Goal: Task Accomplishment & Management: Complete application form

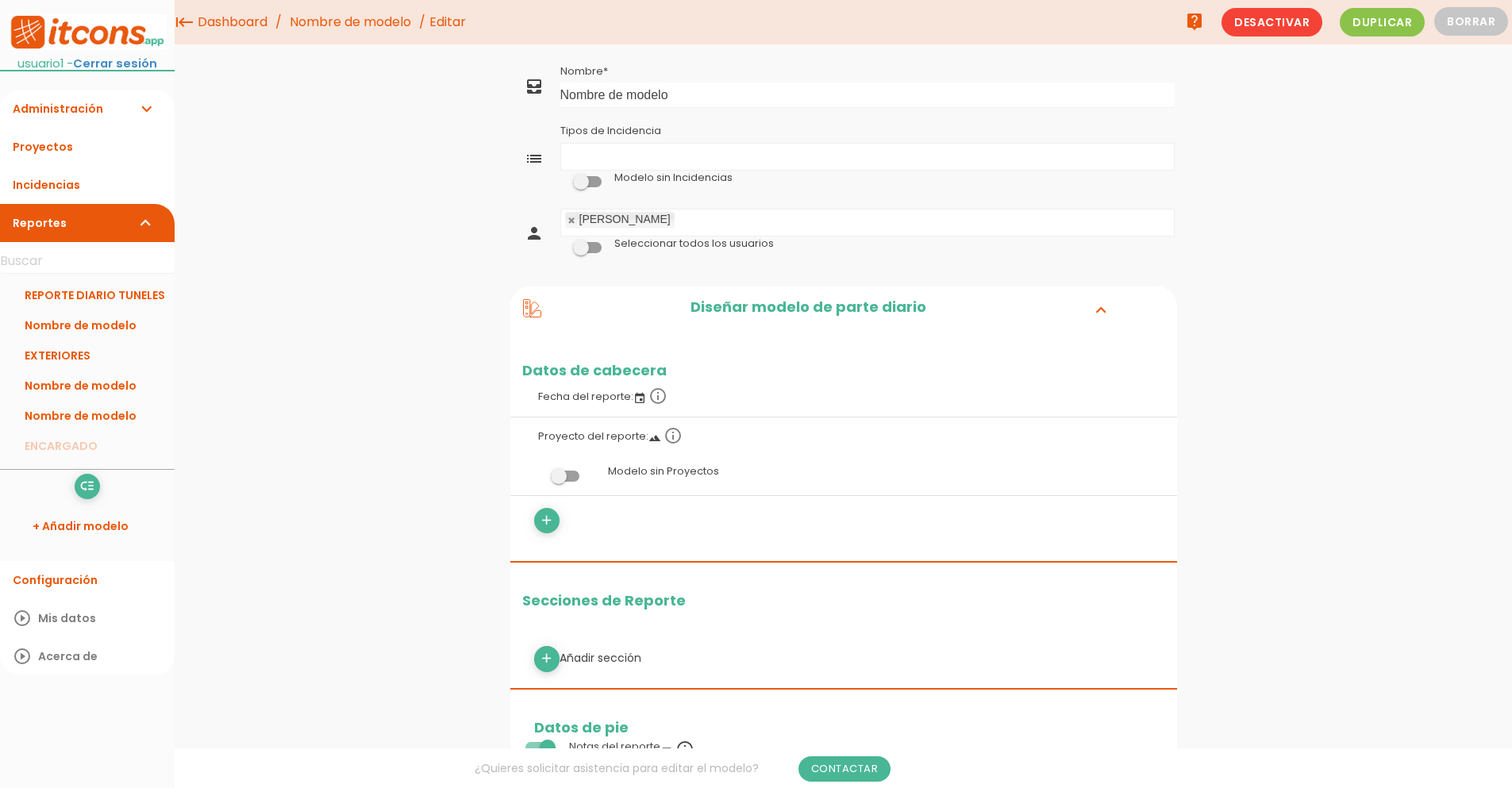
click at [733, 161] on ul "Tipos de Incidencia" at bounding box center [868, 157] width 613 height 26
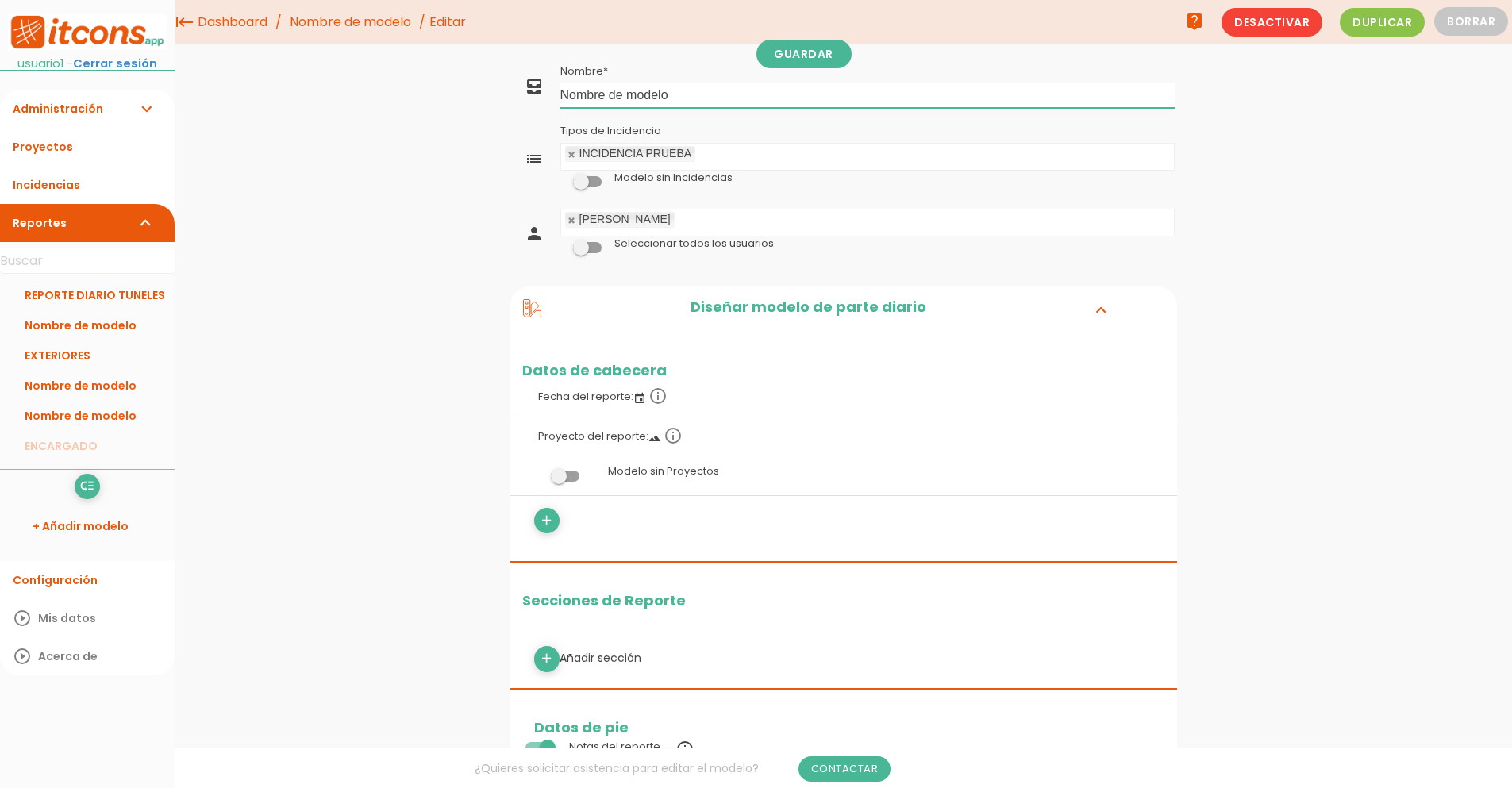
click at [717, 94] on input "Nombre de modelo" at bounding box center [867, 95] width 614 height 26
drag, startPoint x: 717, startPoint y: 94, endPoint x: 554, endPoint y: 93, distance: 163.0
click at [554, 93] on tr "all_inbox Nombre Nombre de modelo" at bounding box center [844, 86] width 666 height 52
type input "e"
type input "EJEMPLO TALLER"
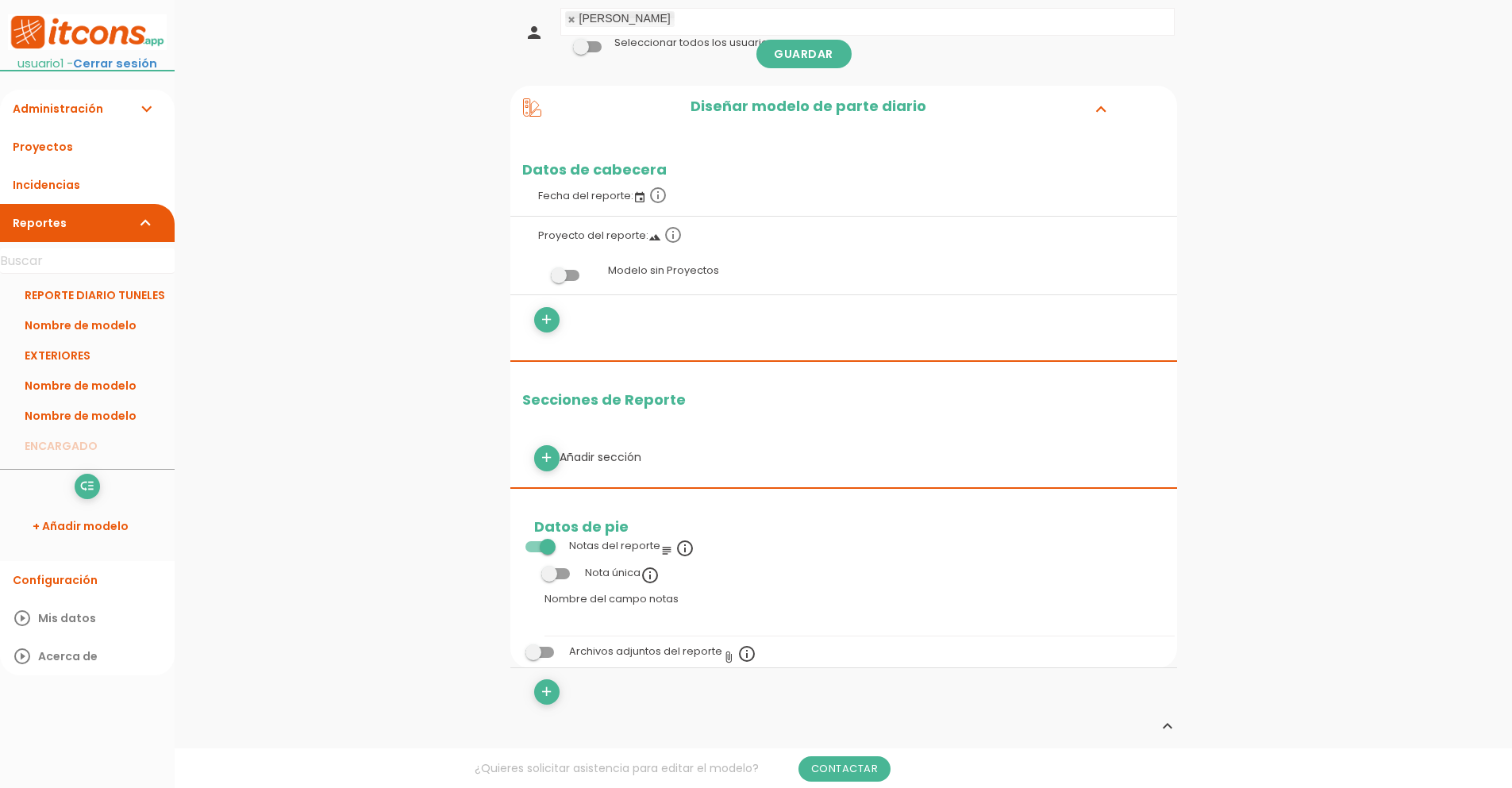
scroll to position [285, 0]
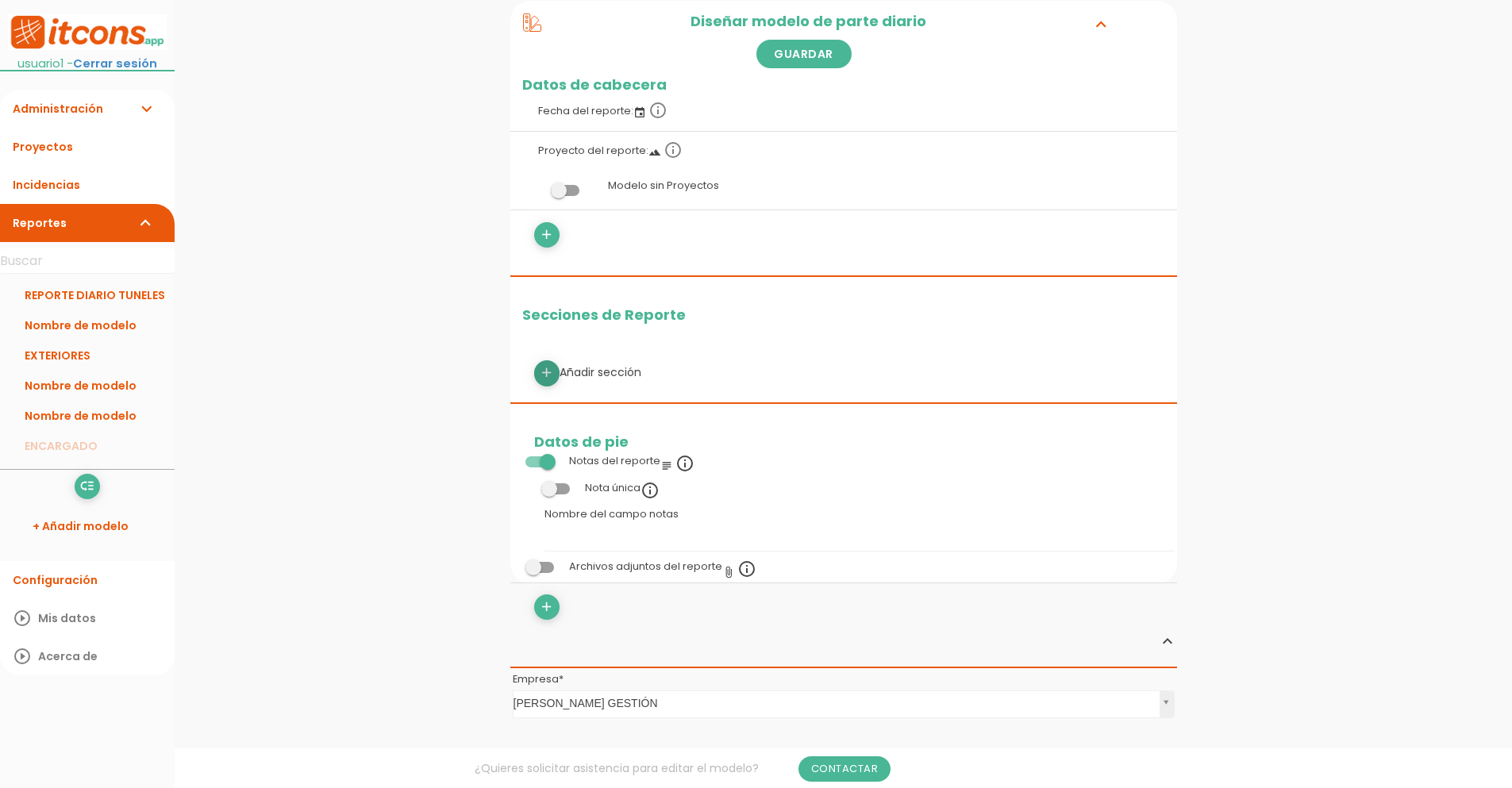
click at [549, 380] on icon "add" at bounding box center [545, 373] width 15 height 26
select select
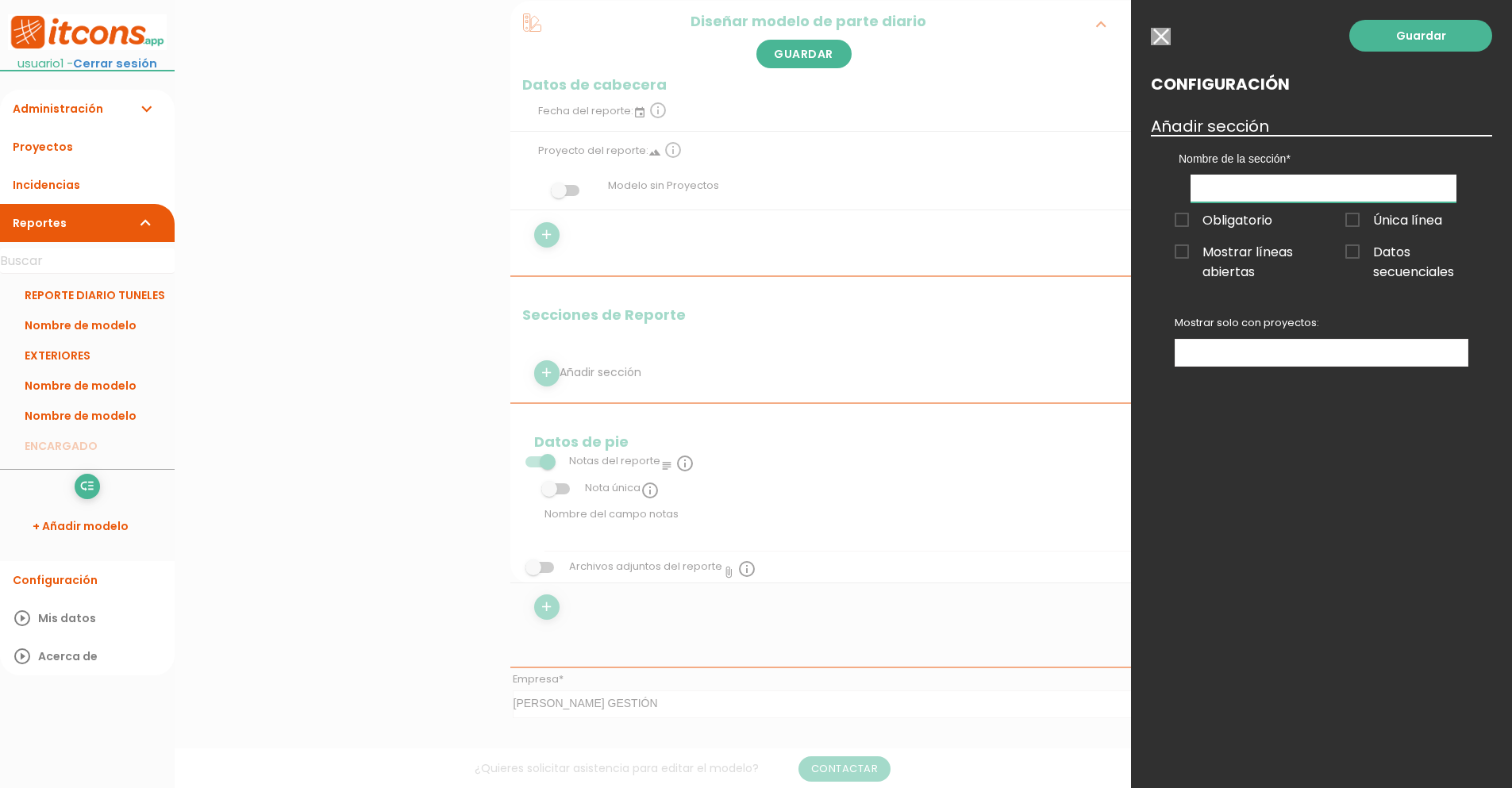
click at [1250, 191] on input "text" at bounding box center [1323, 188] width 266 height 28
click at [1226, 183] on input "text" at bounding box center [1323, 188] width 266 height 28
drag, startPoint x: 1289, startPoint y: 194, endPoint x: 1120, endPoint y: 176, distance: 170.0
click at [1120, 176] on form "Guardar all_inbox Nombre EJEMPLO TALLER list Tipos de Incidencia INCIDENCIA PRU…" at bounding box center [844, 557] width 666 height 1564
click at [1313, 187] on input "SECCION 1" at bounding box center [1323, 188] width 266 height 28
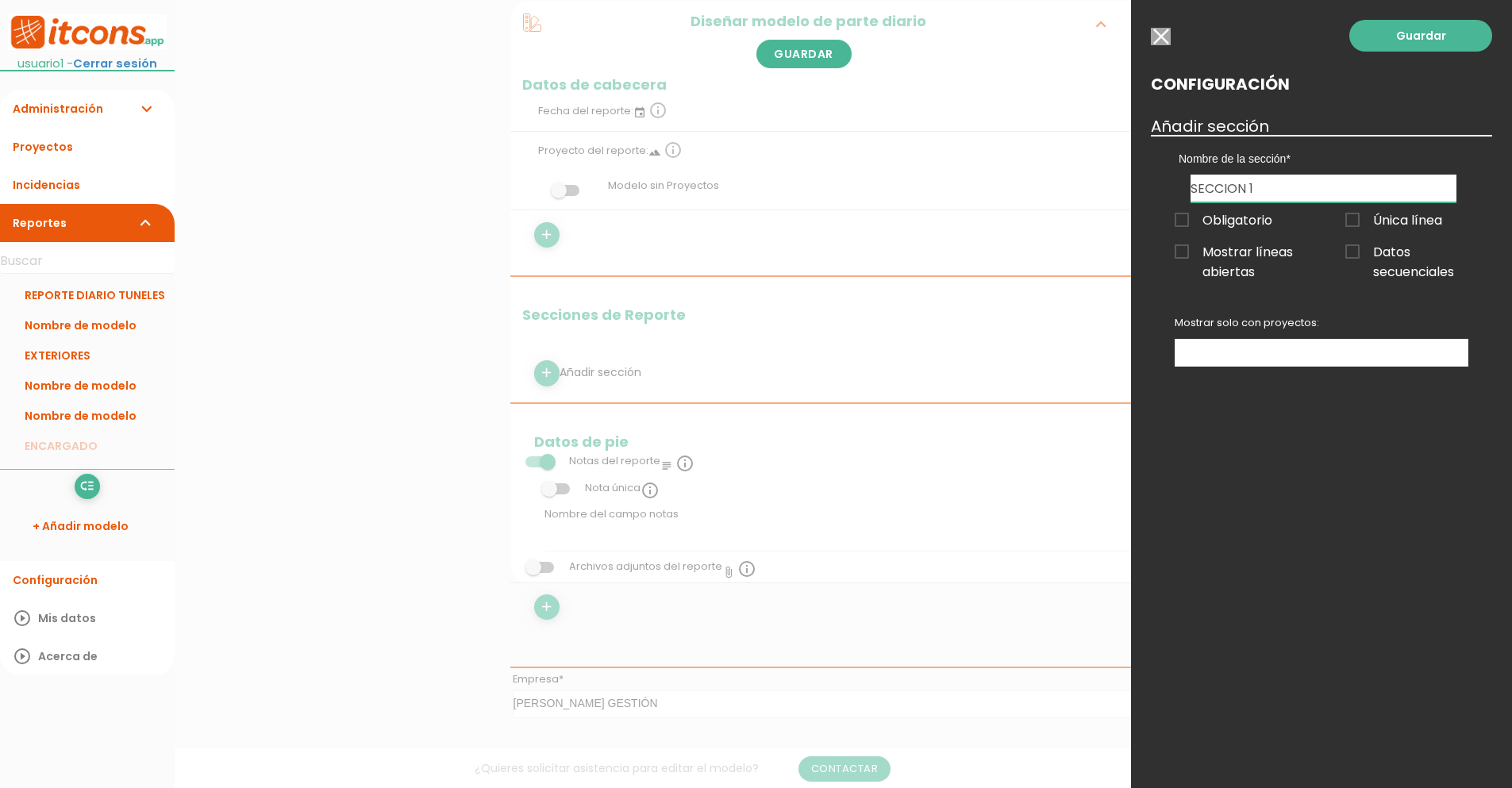
click at [1257, 198] on input "SECCION 1" at bounding box center [1323, 188] width 266 height 28
drag, startPoint x: 1256, startPoint y: 188, endPoint x: 1027, endPoint y: 228, distance: 232.5
click at [1027, 228] on form "Guardar all_inbox Nombre EJEMPLO TALLER list Tipos de Incidencia INCIDENCIA PRU…" at bounding box center [844, 557] width 666 height 1564
drag, startPoint x: 1270, startPoint y: 188, endPoint x: 1166, endPoint y: 180, distance: 104.3
click at [1166, 180] on div "Nombre de la sección SECCION 1" at bounding box center [1321, 169] width 341 height 67
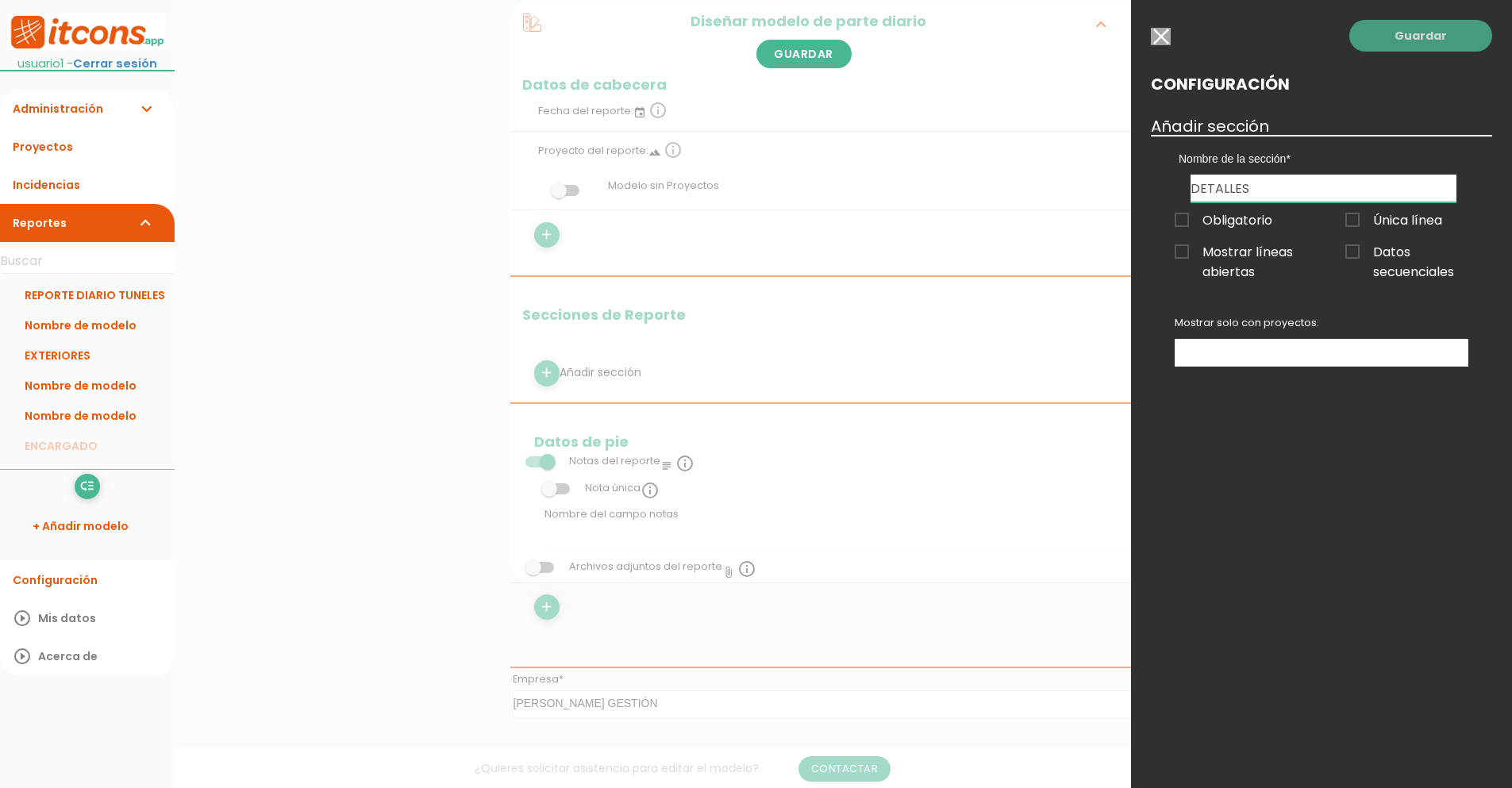
type input "DETALLES"
click at [1388, 49] on link "Guardar" at bounding box center [1420, 36] width 143 height 32
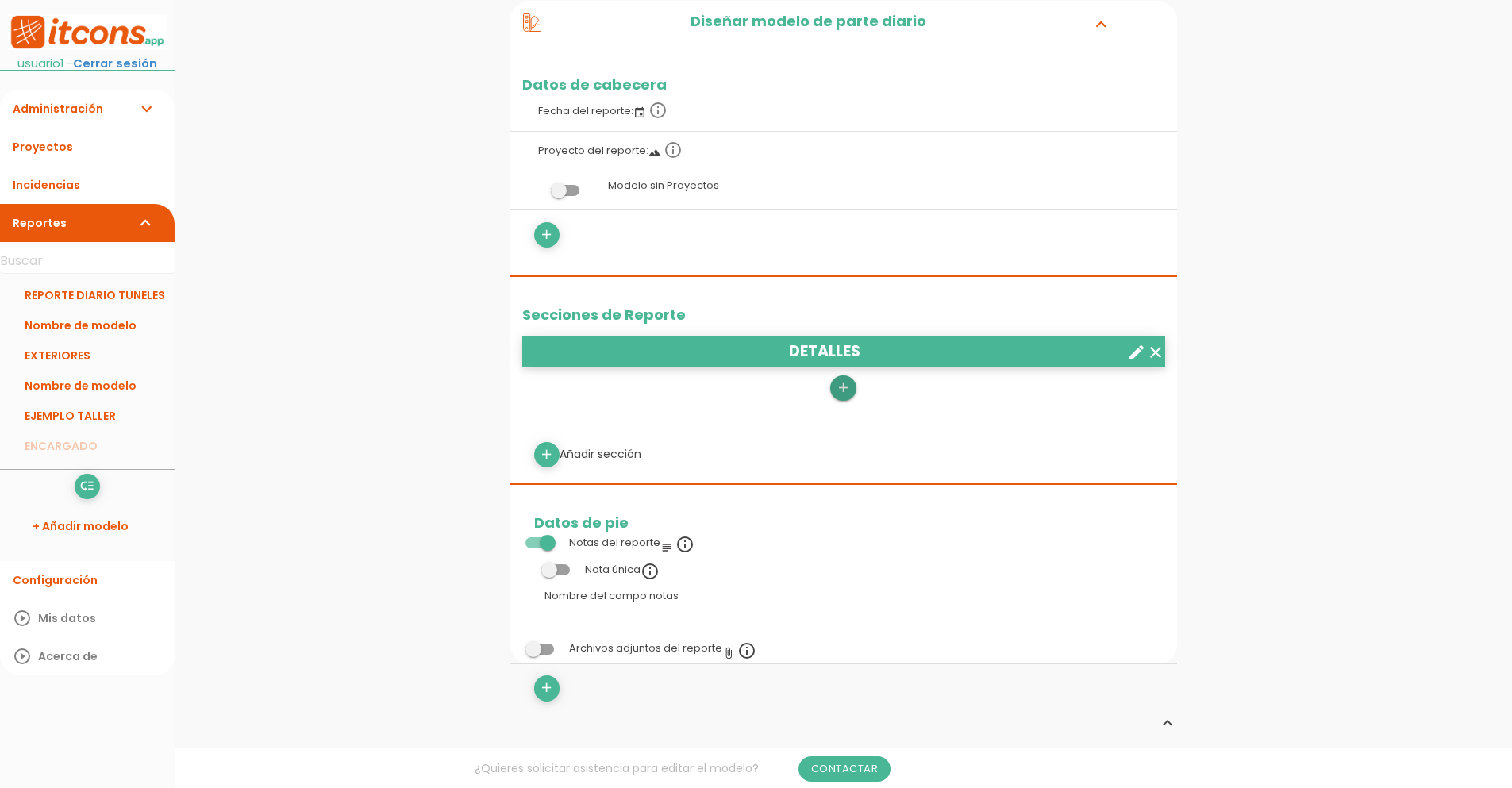
click at [845, 379] on icon "add" at bounding box center [843, 389] width 15 height 26
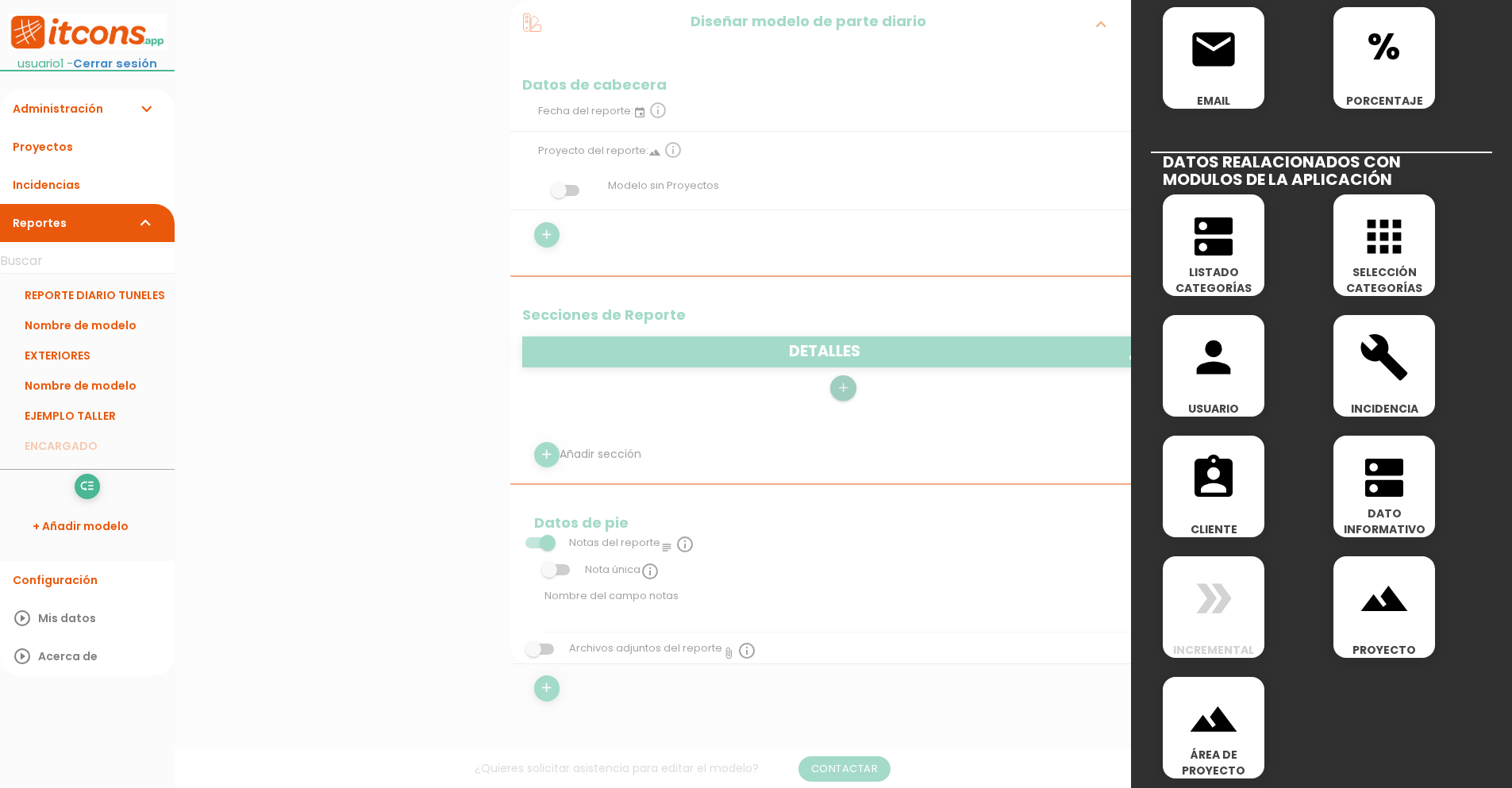
scroll to position [650, 0]
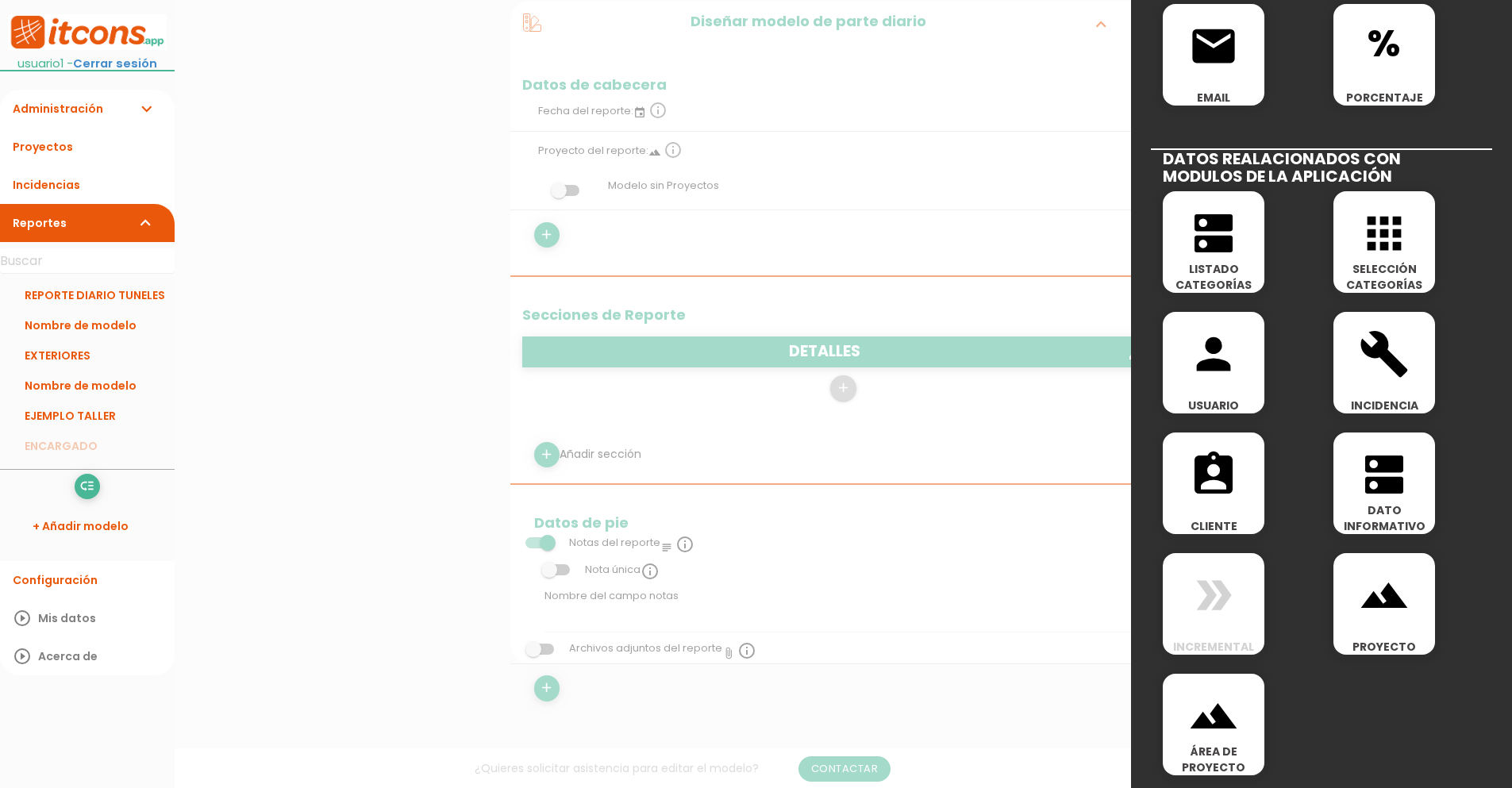
click at [1365, 258] on icon "apps" at bounding box center [1383, 233] width 51 height 51
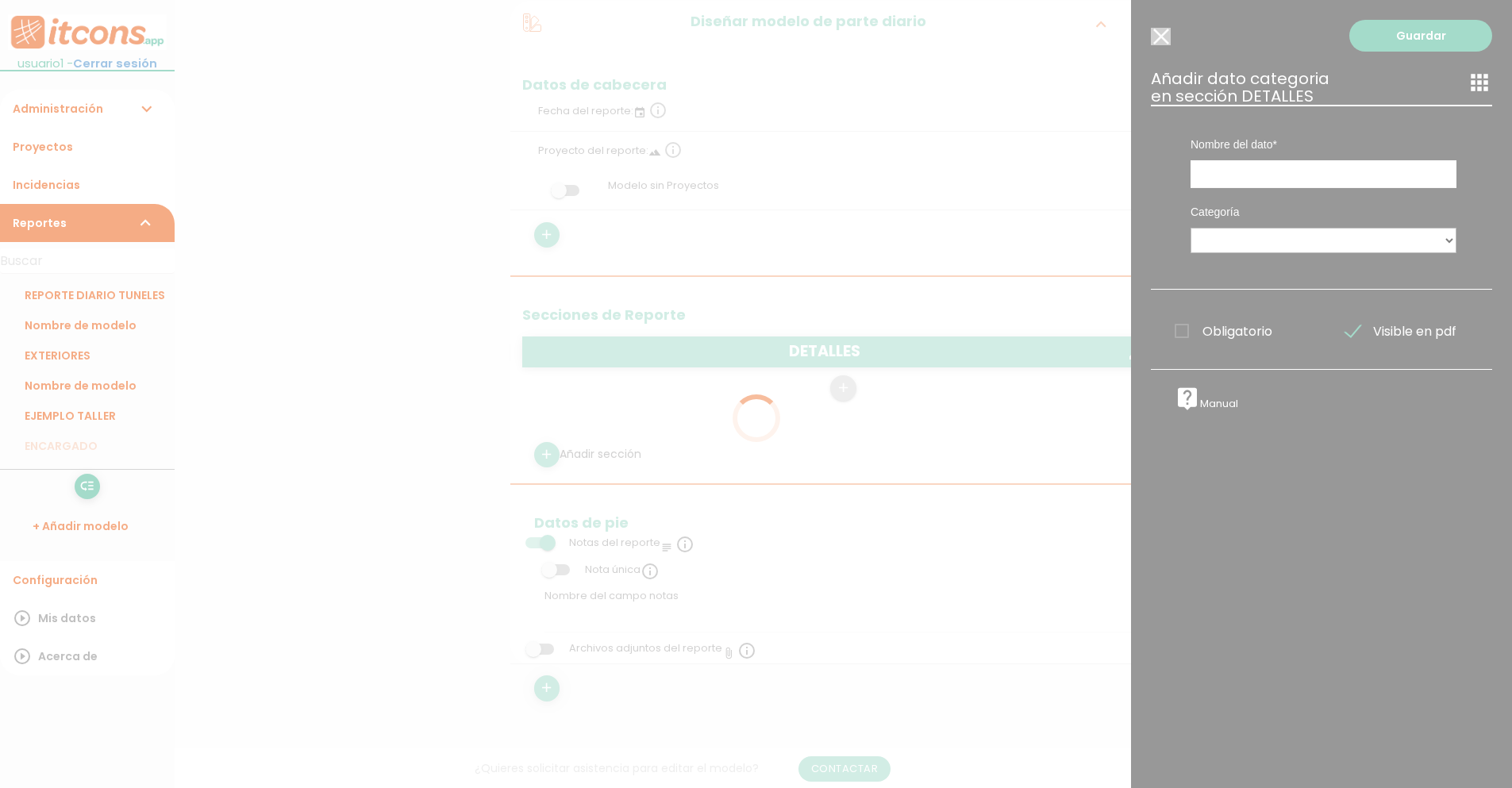
scroll to position [0, 0]
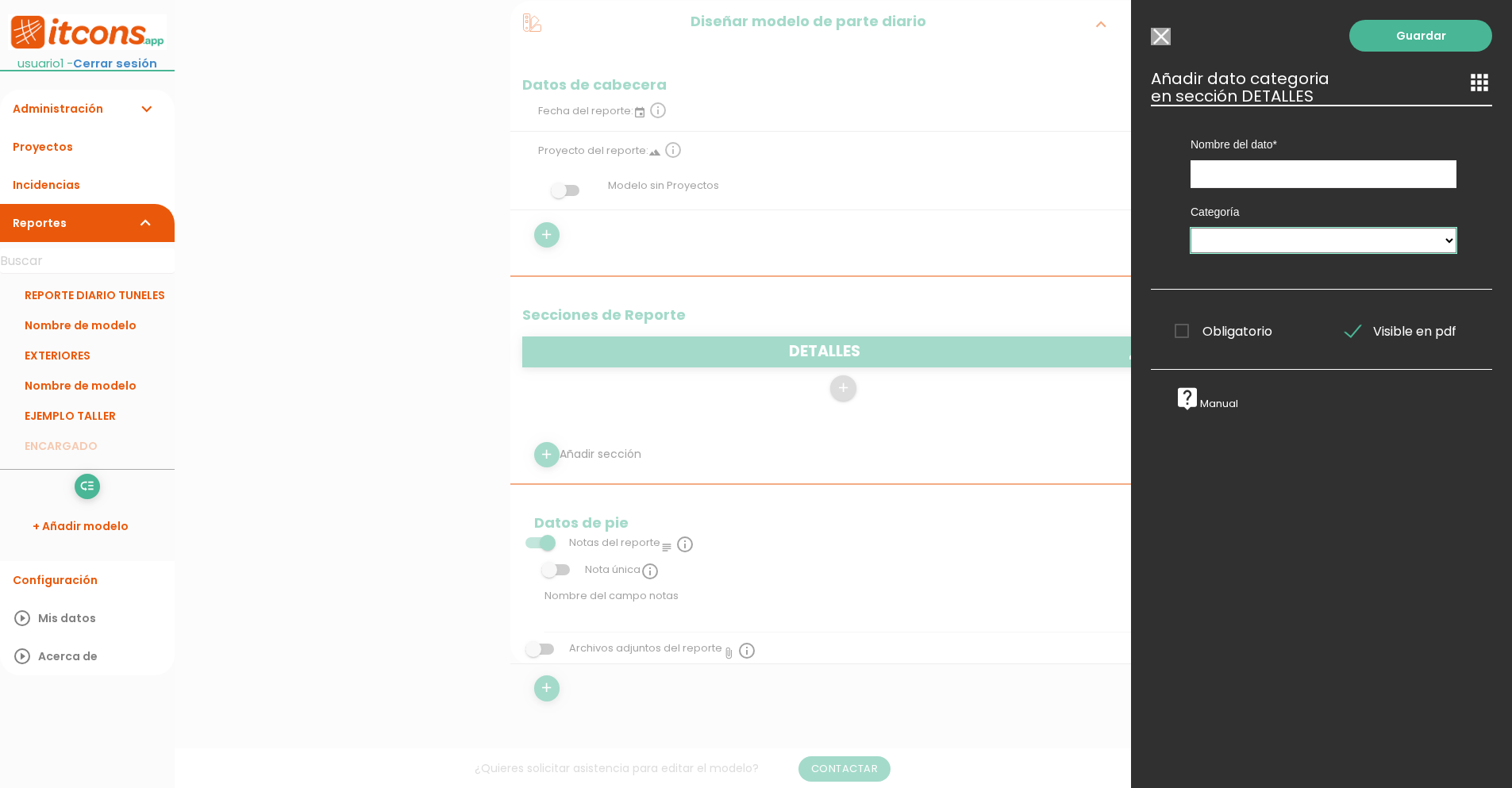
select select "1580"
click at [1190, 228] on select "PEDIDOS DESDE OBRA Proveedores VERTEDEROS PLAN DE RECEPCIÓN 1 MAT. PARA FIRMES …" at bounding box center [1323, 241] width 266 height 26
click at [1268, 165] on input "text" at bounding box center [1323, 174] width 266 height 28
type input "R"
type input "r"
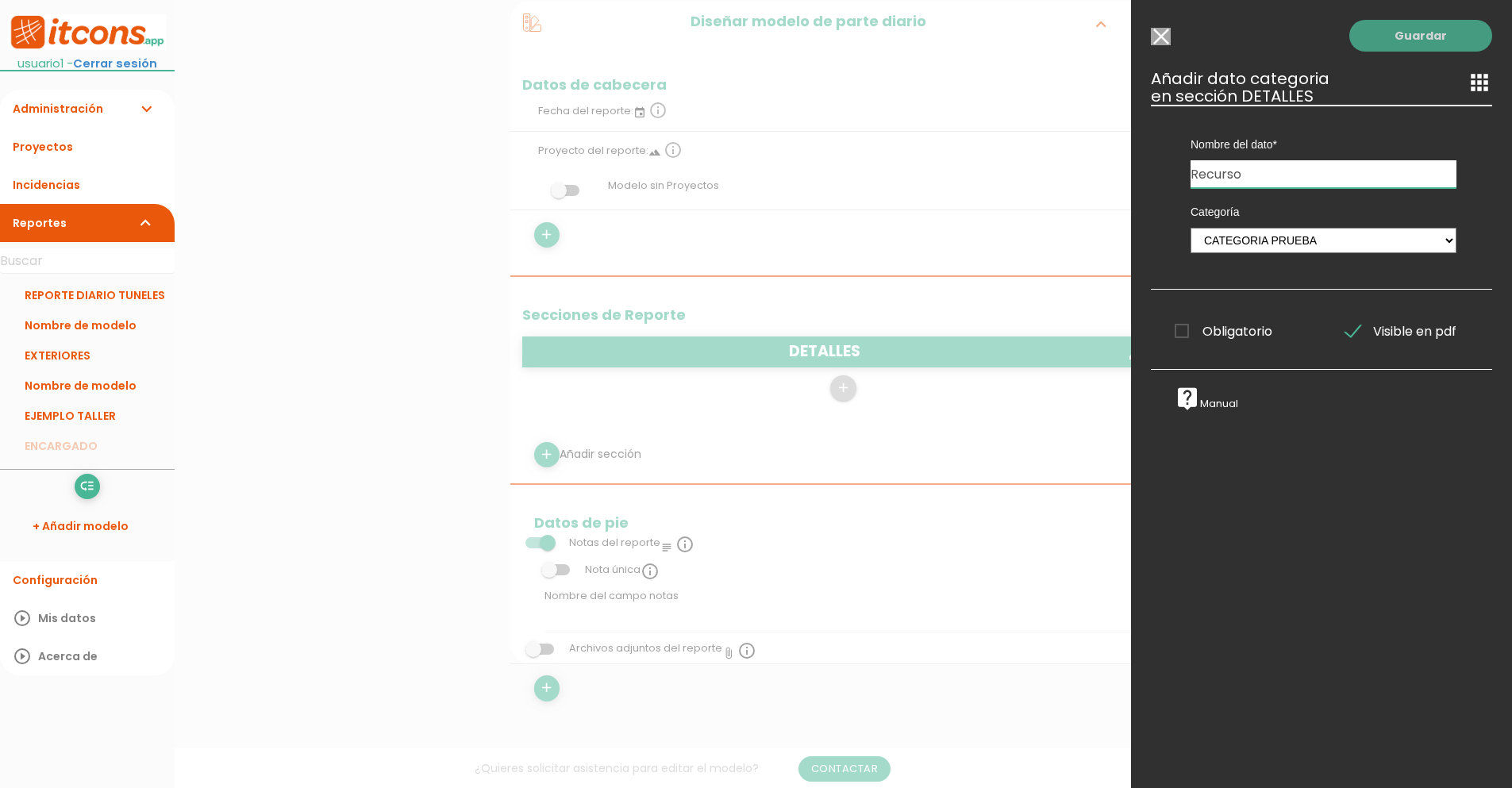
type input "Recurso"
click at [1429, 42] on link "Guardar" at bounding box center [1420, 36] width 143 height 32
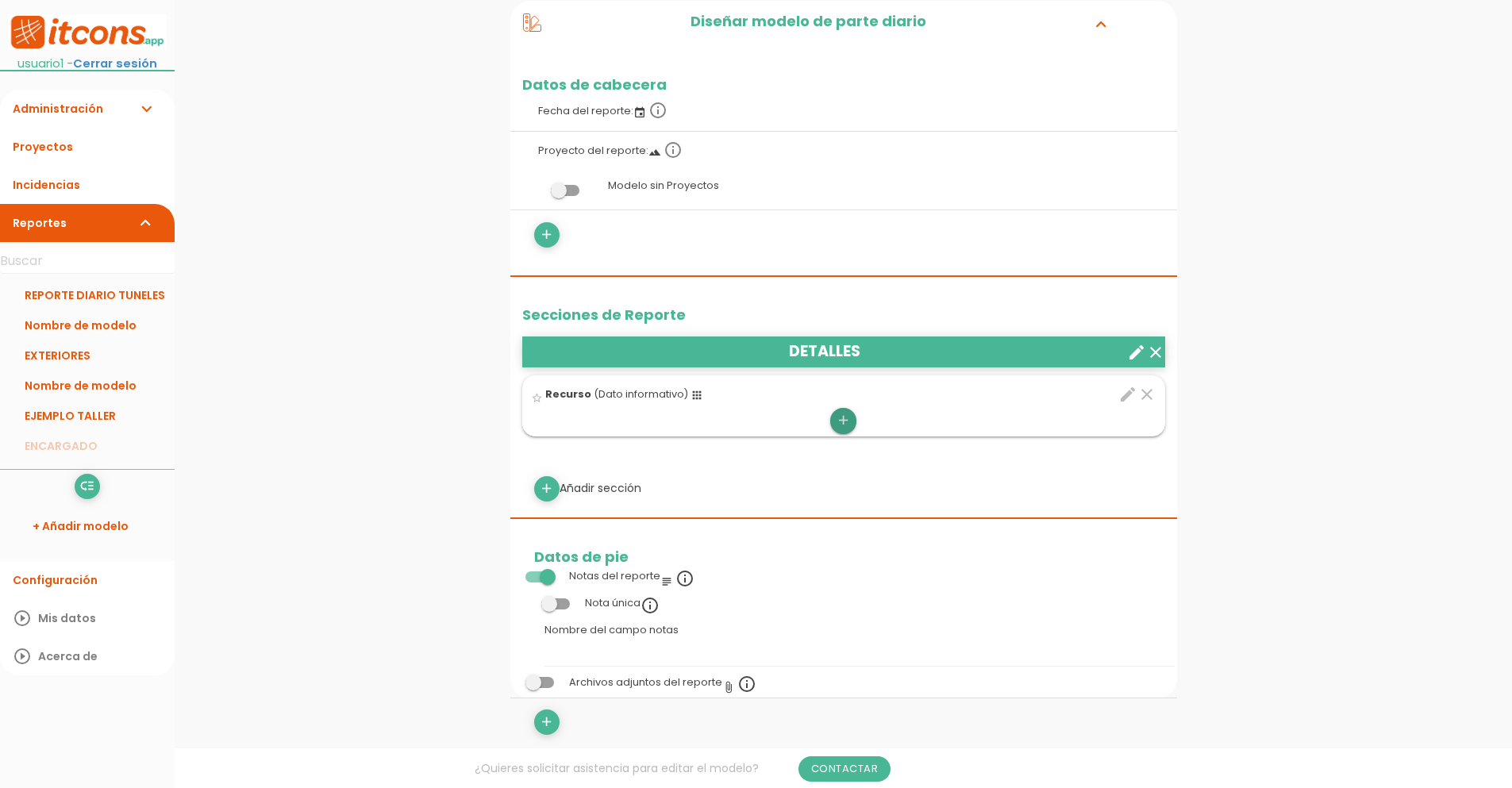
click at [837, 427] on icon "add" at bounding box center [843, 420] width 15 height 26
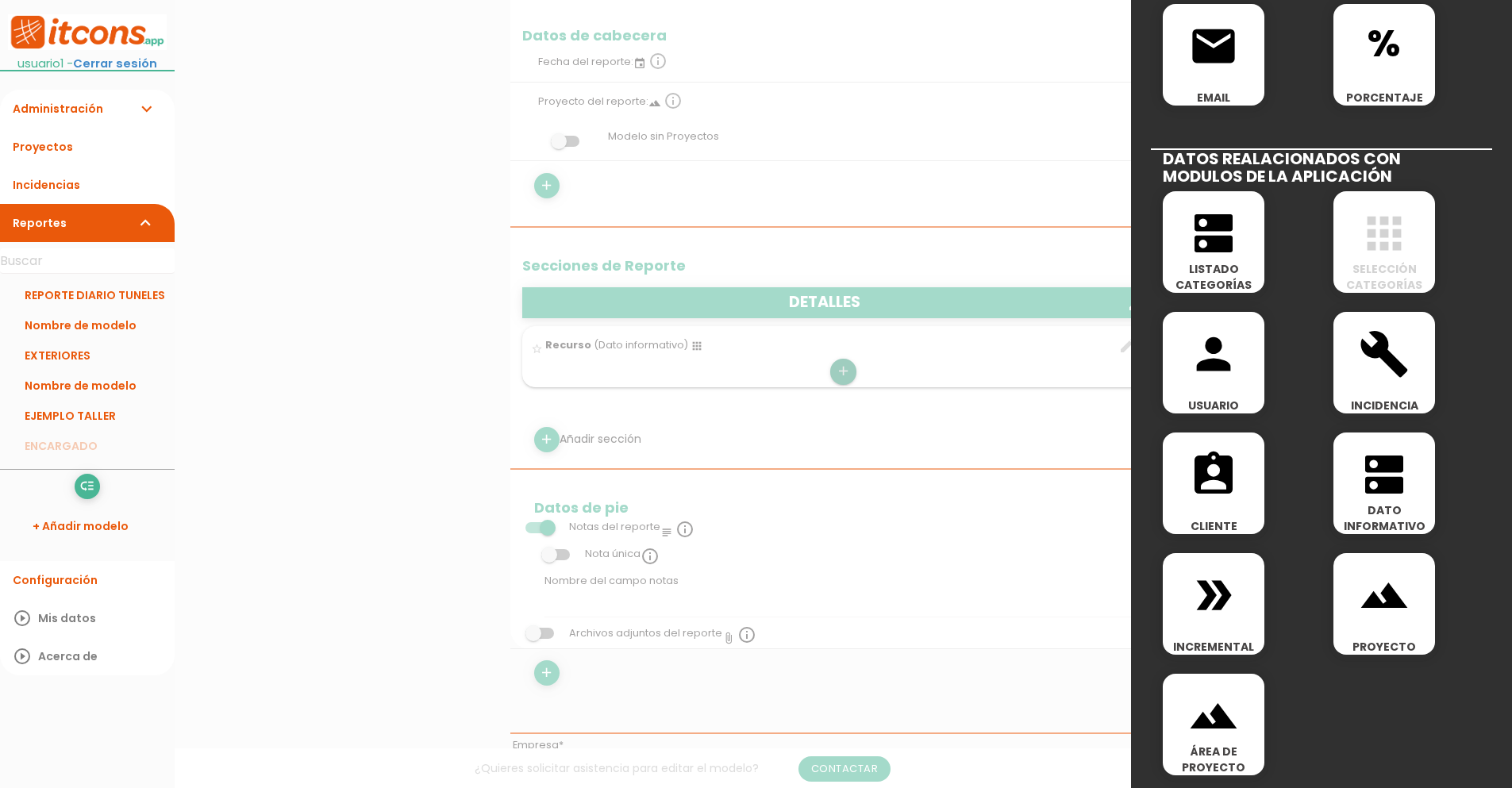
scroll to position [381, 0]
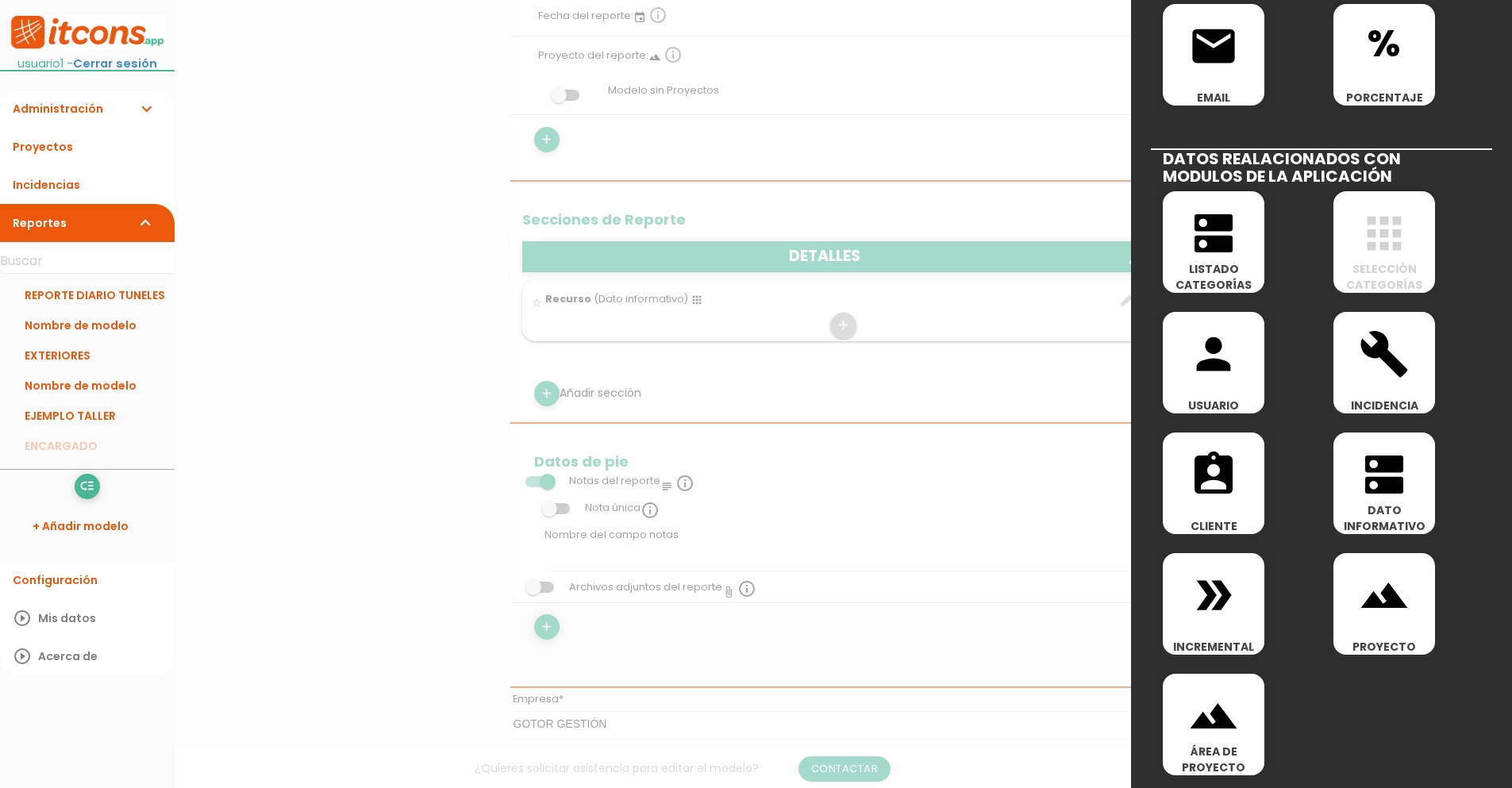
click at [1245, 598] on span "double_arrow" at bounding box center [1213, 587] width 101 height 67
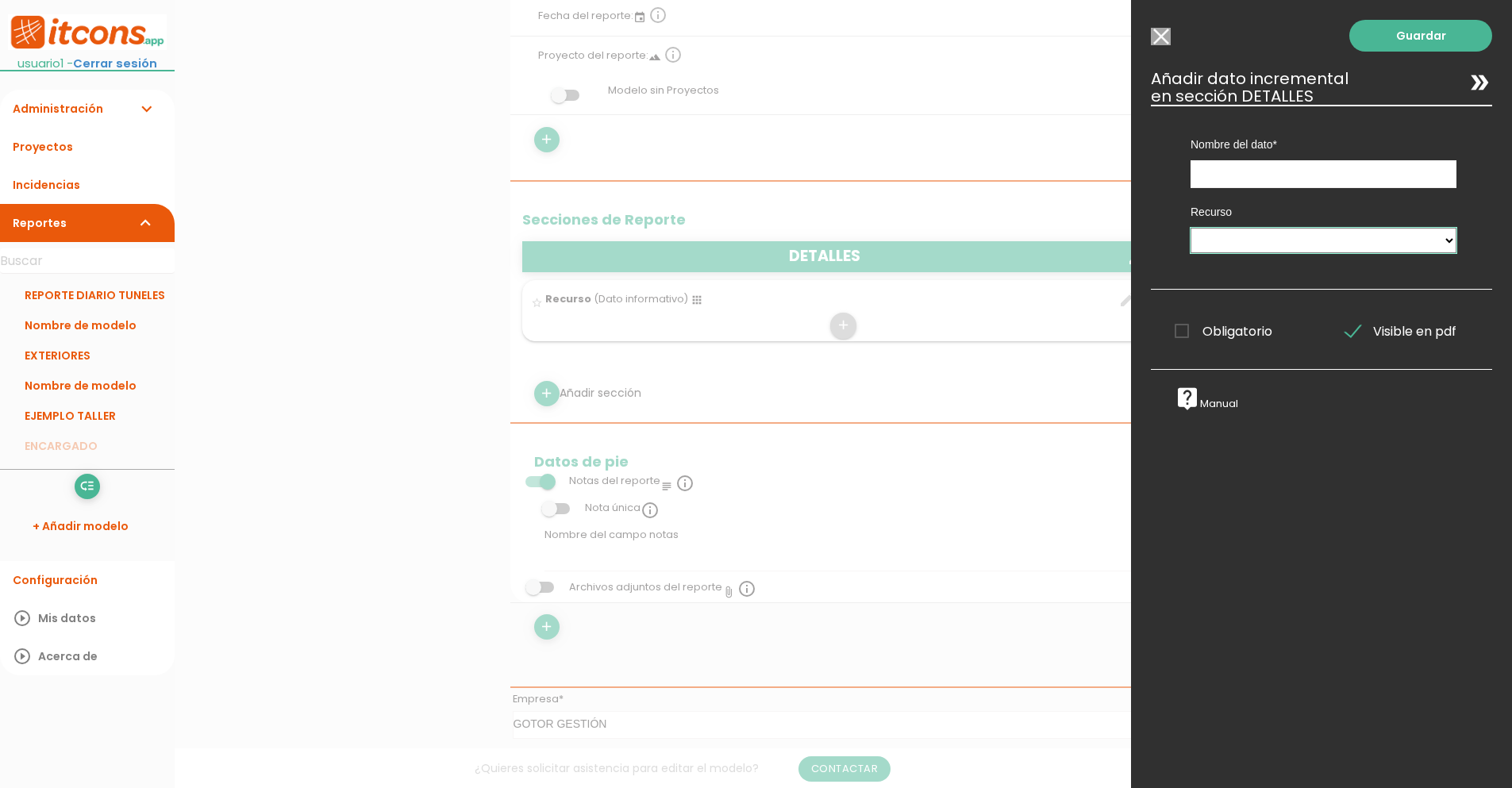
select select "DETALLES"
click at [1190, 228] on select "DETALLES" at bounding box center [1323, 241] width 266 height 26
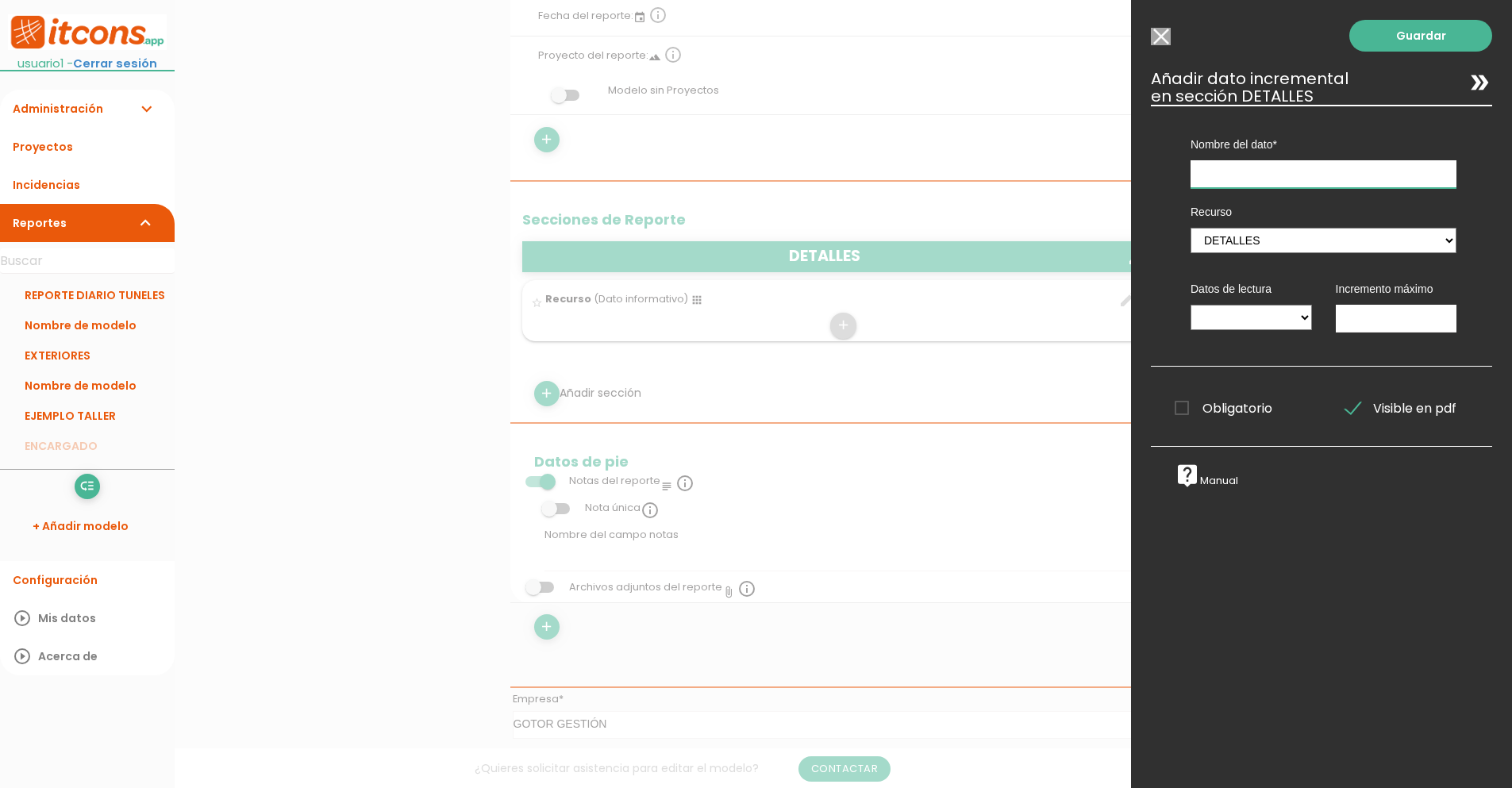
click at [1269, 174] on input "text" at bounding box center [1323, 174] width 266 height 28
drag, startPoint x: 1259, startPoint y: 309, endPoint x: 1257, endPoint y: 317, distance: 8.2
click at [1258, 316] on select at bounding box center [1250, 317] width 121 height 26
drag, startPoint x: 1287, startPoint y: 317, endPoint x: 1269, endPoint y: 320, distance: 18.2
click at [1269, 320] on select at bounding box center [1250, 317] width 121 height 26
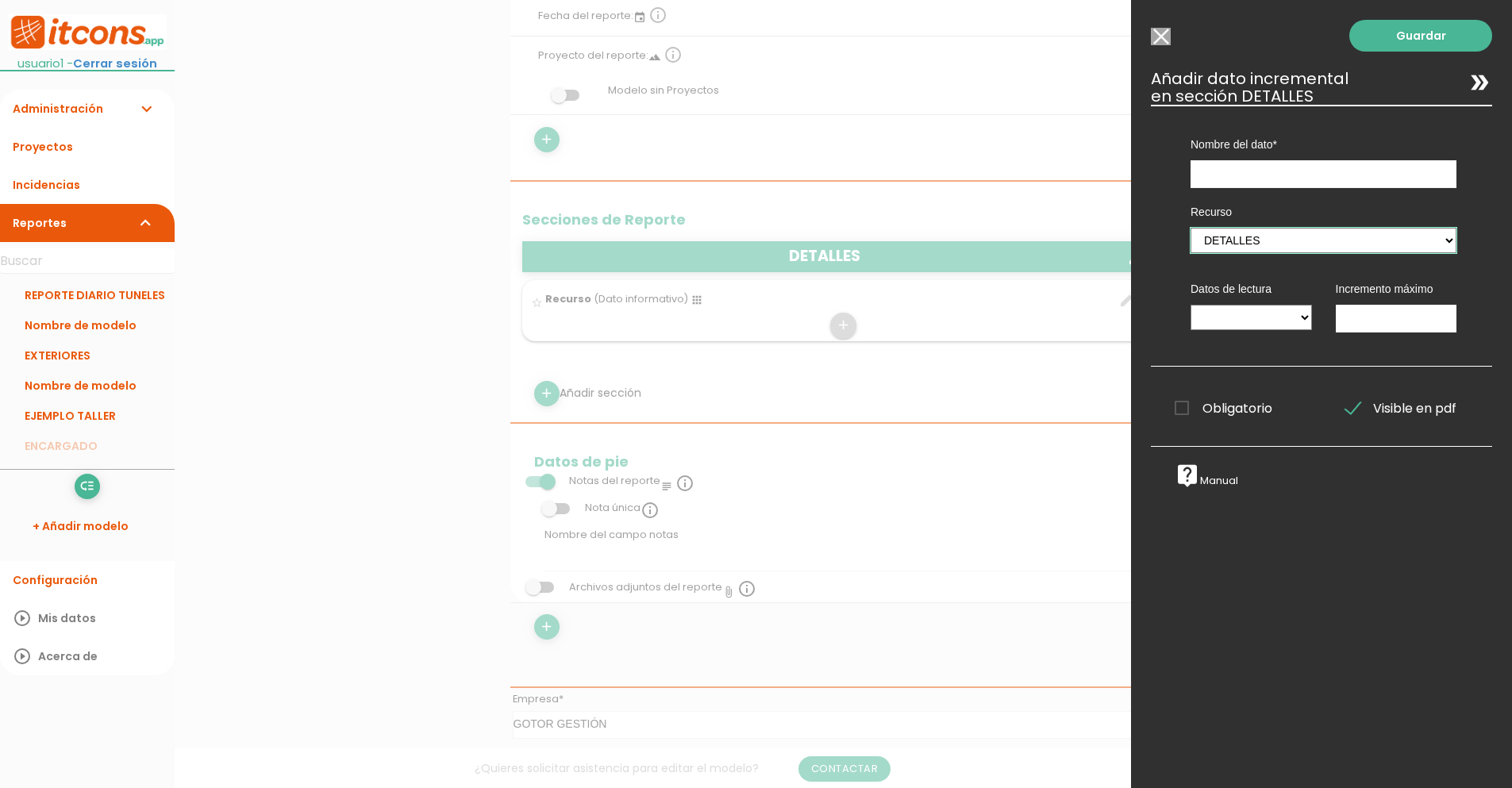
click at [1264, 239] on select "DETALLES" at bounding box center [1323, 241] width 266 height 26
click at [1245, 237] on select "DETALLES" at bounding box center [1323, 241] width 266 height 26
drag, startPoint x: 1282, startPoint y: 312, endPoint x: 1276, endPoint y: 319, distance: 9.2
click at [1276, 319] on select at bounding box center [1250, 317] width 121 height 26
drag, startPoint x: 1283, startPoint y: 327, endPoint x: 1269, endPoint y: 318, distance: 16.6
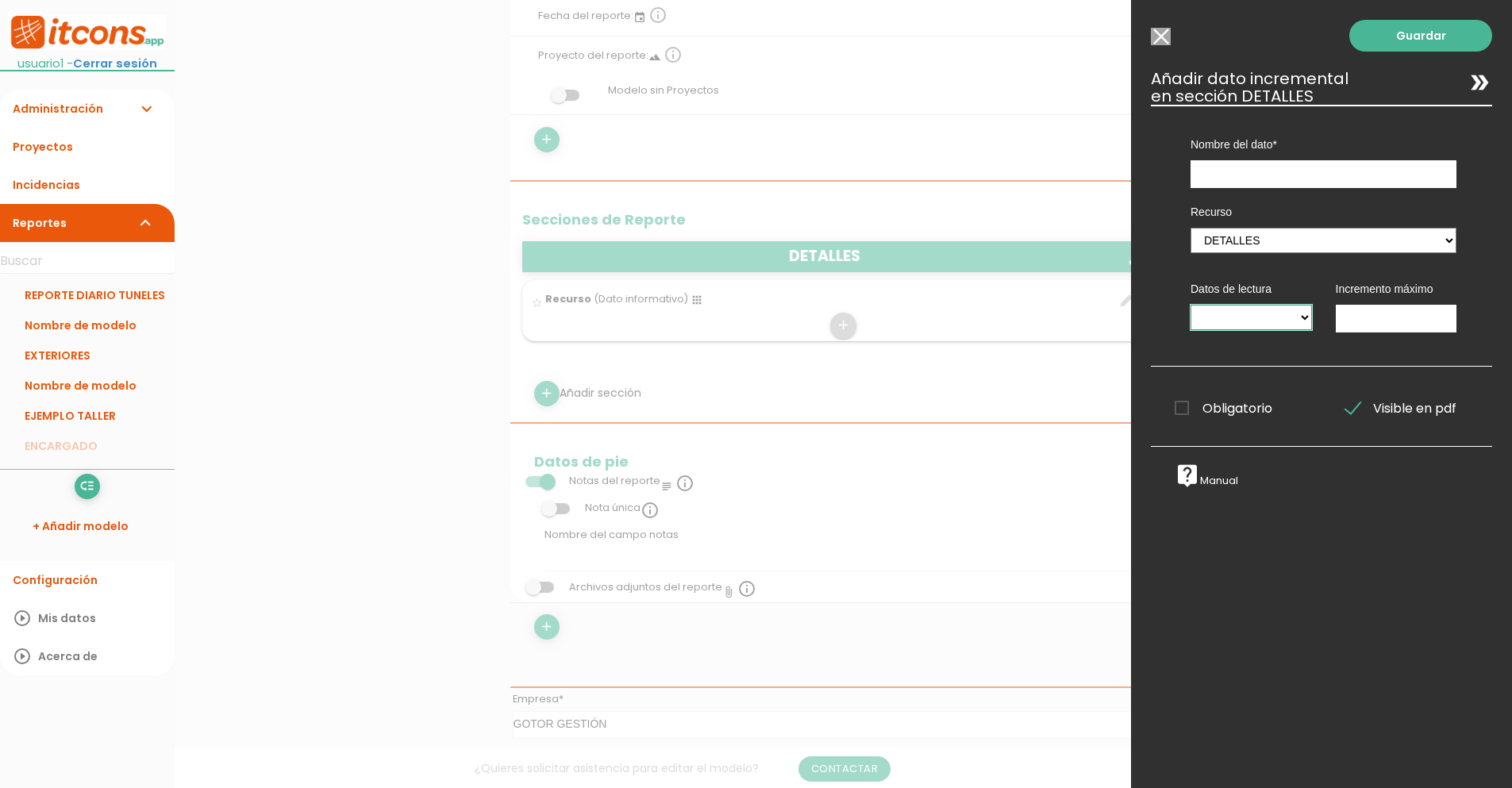
click at [1269, 318] on select at bounding box center [1250, 317] width 121 height 26
click at [1234, 313] on select at bounding box center [1250, 317] width 121 height 26
drag, startPoint x: 1265, startPoint y: 318, endPoint x: 1283, endPoint y: 317, distance: 18.0
click at [1283, 317] on select at bounding box center [1250, 317] width 121 height 26
click at [1156, 38] on input "Modelo sin Incidencias" at bounding box center [1160, 37] width 20 height 18
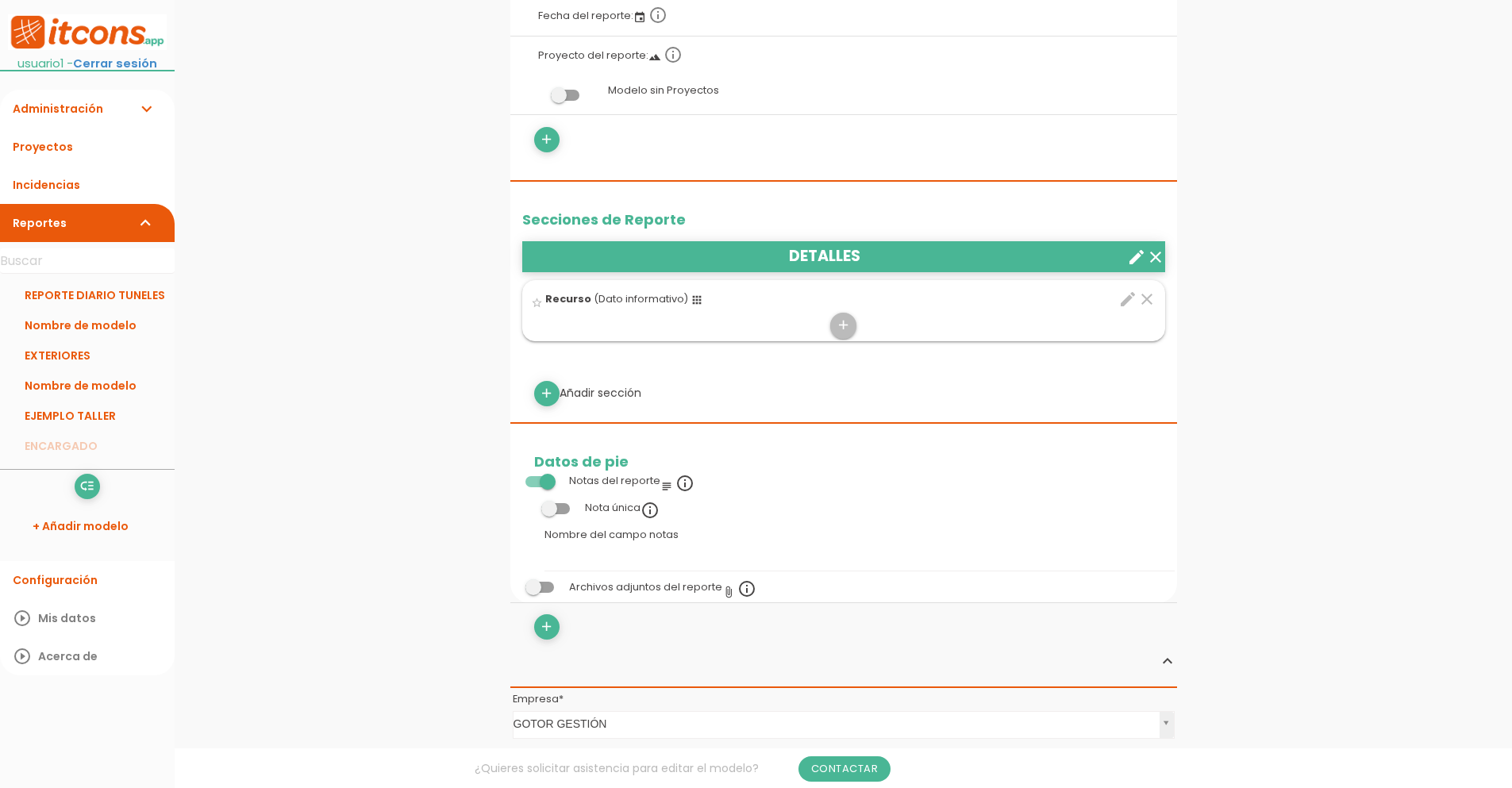
click at [1126, 294] on icon "edit" at bounding box center [1127, 298] width 19 height 19
select select "1580"
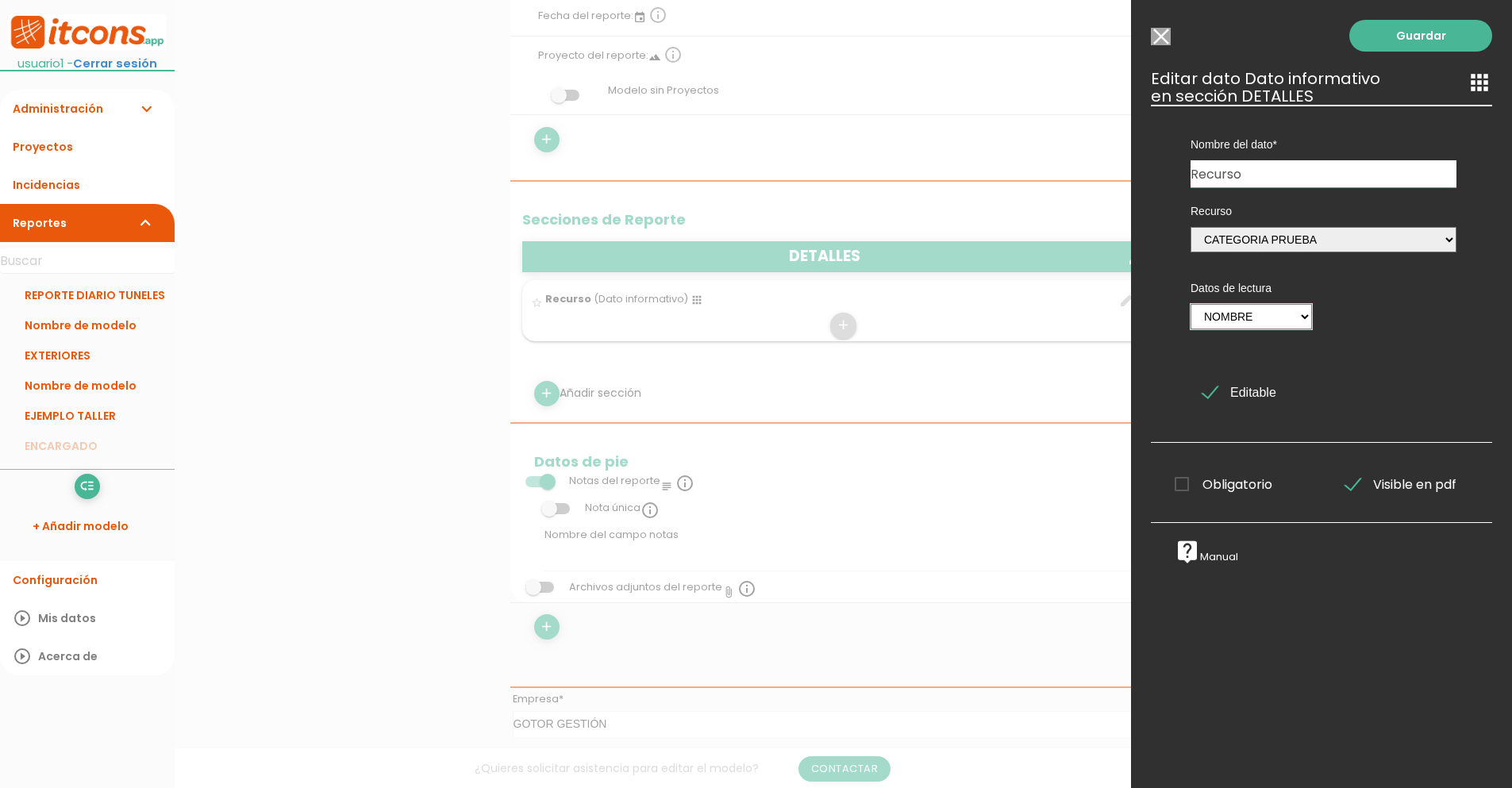
drag, startPoint x: 1235, startPoint y: 310, endPoint x: 1159, endPoint y: 34, distance: 286.3
click at [1159, 34] on div "Guardar ESCOGE EL TIPO DE DATO looks_one NÚMERO format_color_text TEXTO access_…" at bounding box center [1321, 394] width 381 height 788
click at [1159, 44] on input "Modelo sin Incidencias" at bounding box center [1160, 37] width 20 height 18
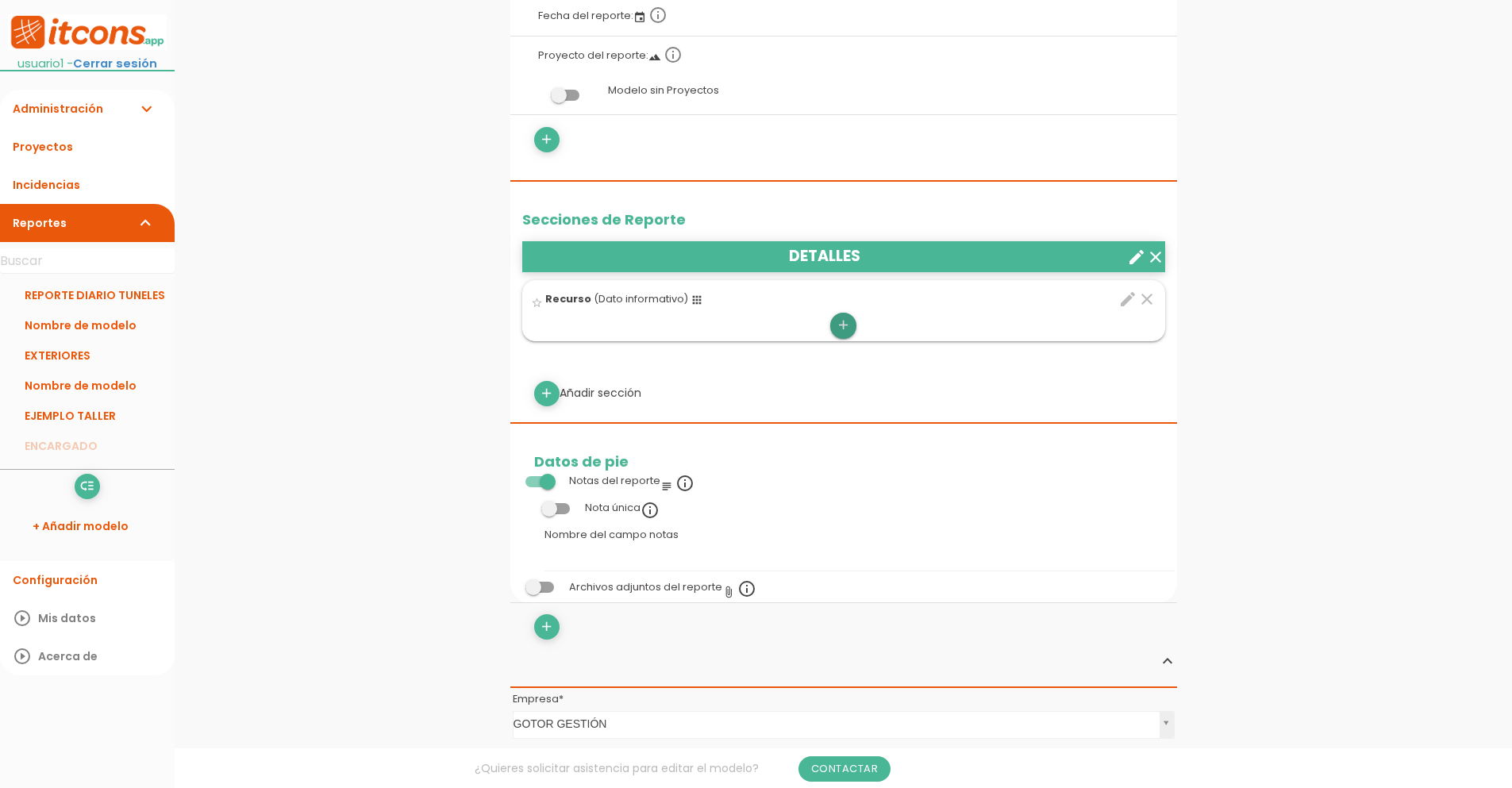
click at [841, 324] on icon "add" at bounding box center [843, 325] width 15 height 26
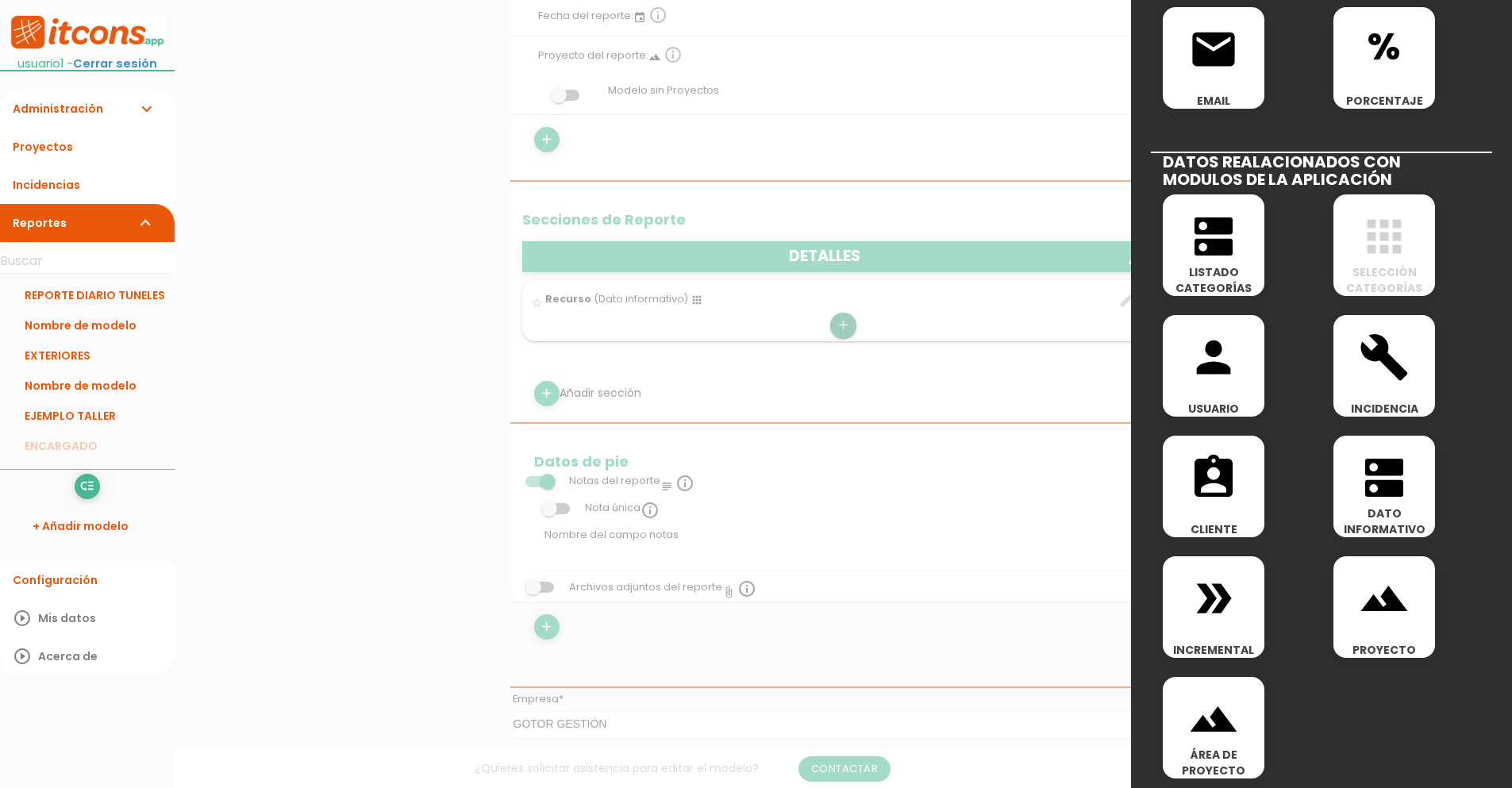
scroll to position [650, 0]
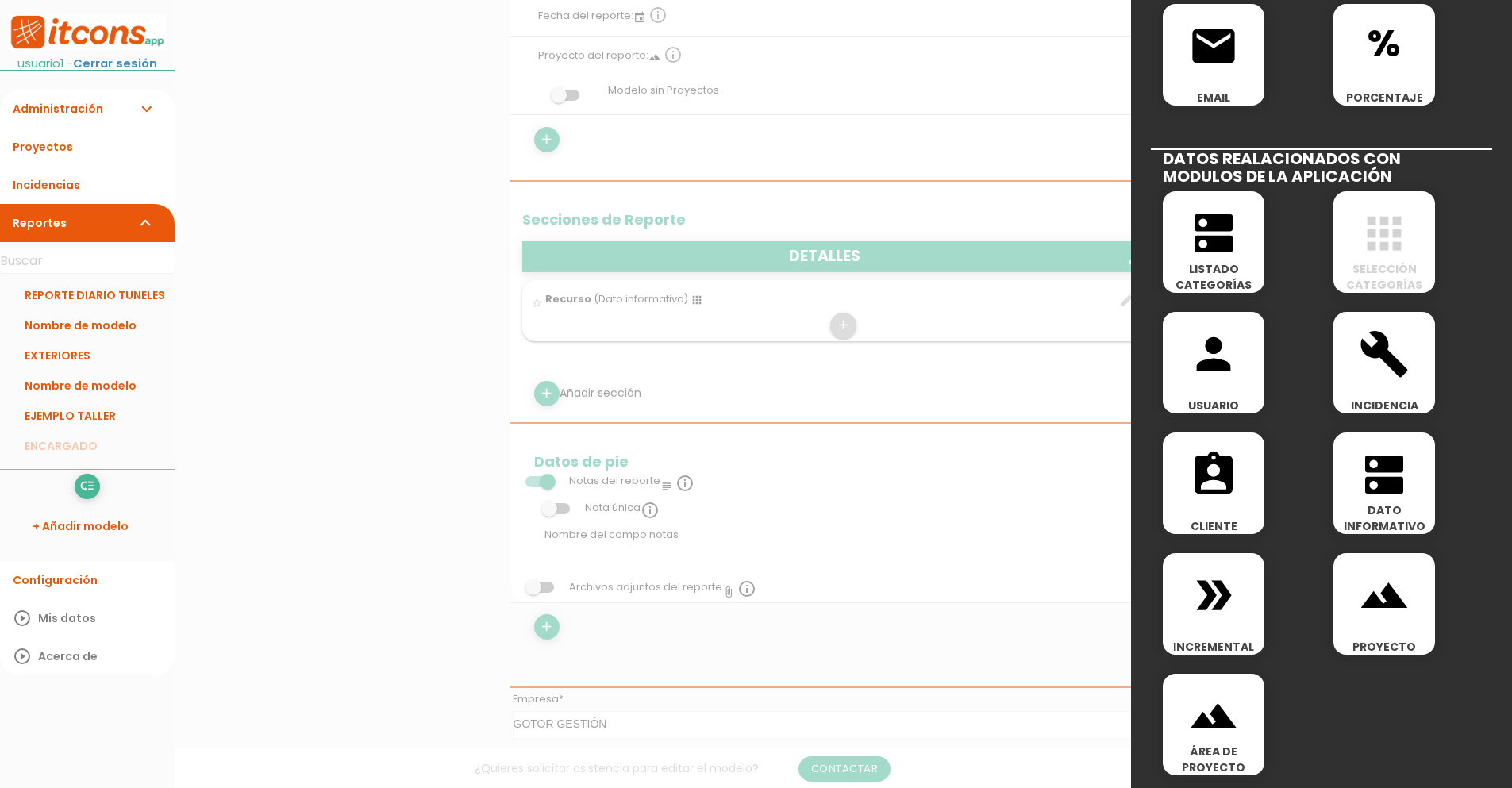
click at [1237, 590] on icon "double_arrow" at bounding box center [1213, 595] width 51 height 51
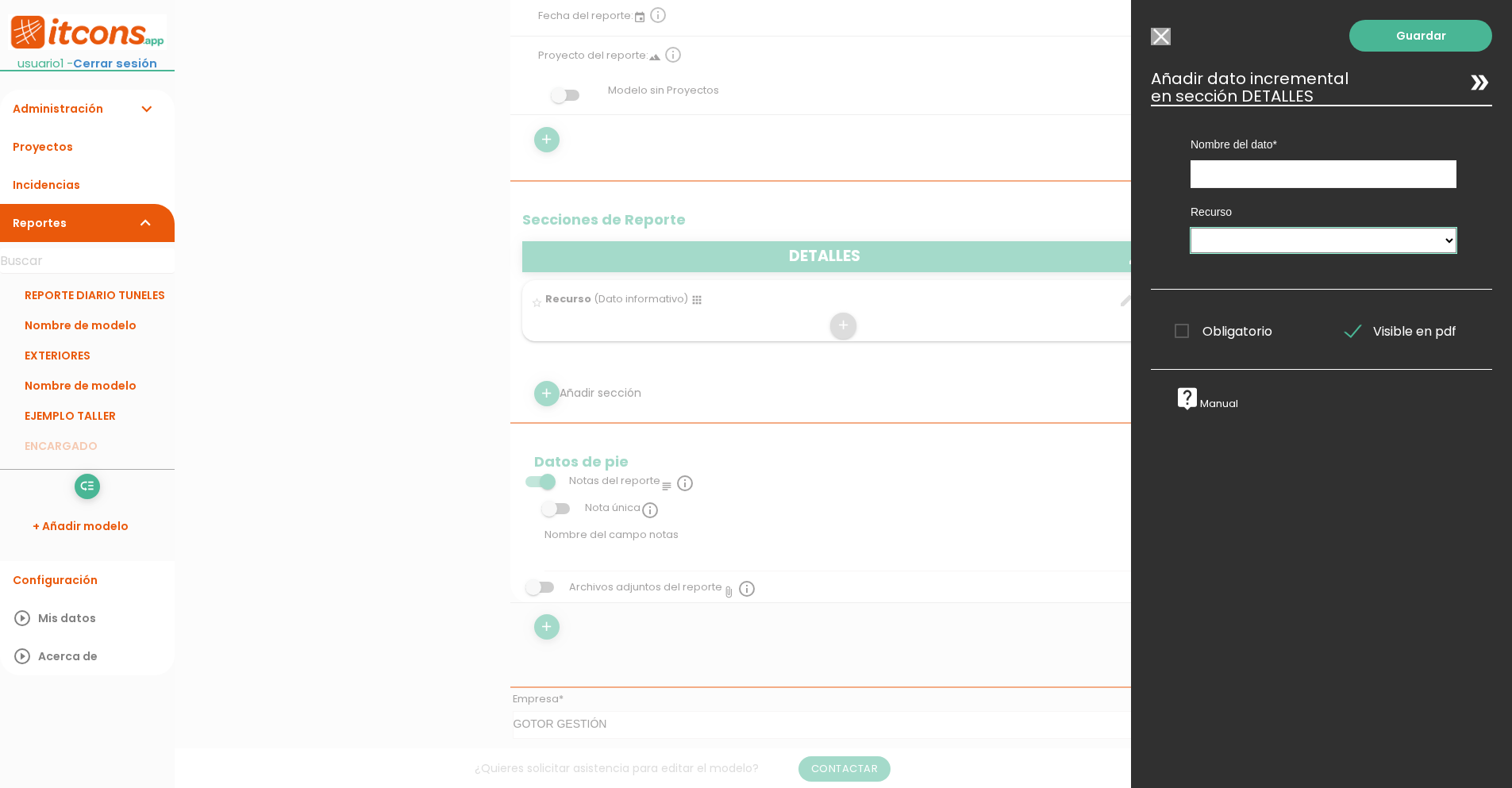
drag, startPoint x: 1325, startPoint y: 233, endPoint x: 1221, endPoint y: 295, distance: 121.1
click at [1221, 295] on div "Guardar ESCOGE EL TIPO DE DATO looks_one NÚMERO format_color_text TEXTO access_…" at bounding box center [1321, 394] width 381 height 788
select select "DETALLES"
click at [1190, 228] on select "DETALLES" at bounding box center [1323, 241] width 266 height 26
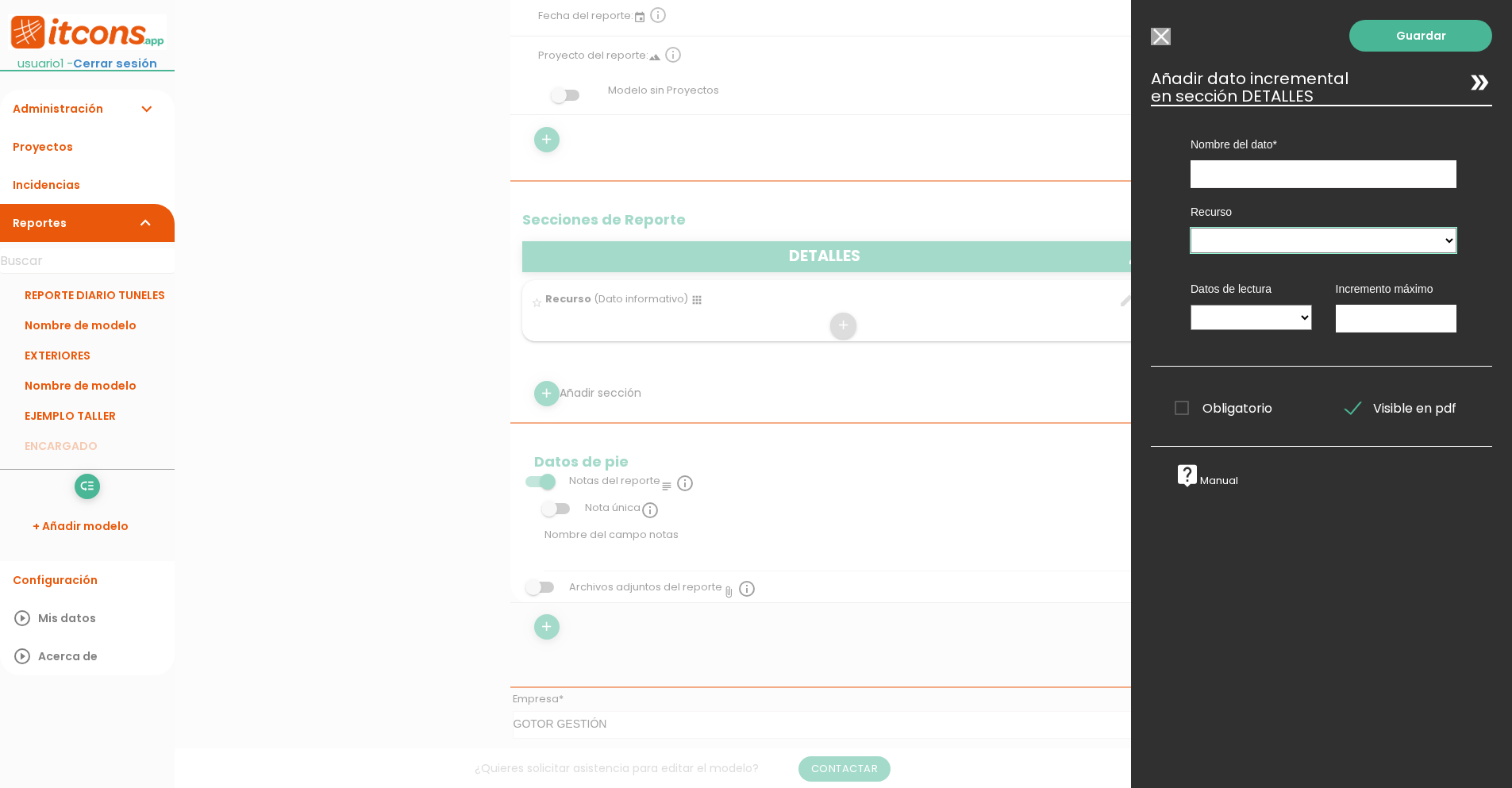
select select "DETALLES"
click at [1190, 228] on select "DETALLES" at bounding box center [1323, 241] width 266 height 26
click at [1151, 42] on input "Modelo sin Incidencias" at bounding box center [1160, 37] width 20 height 18
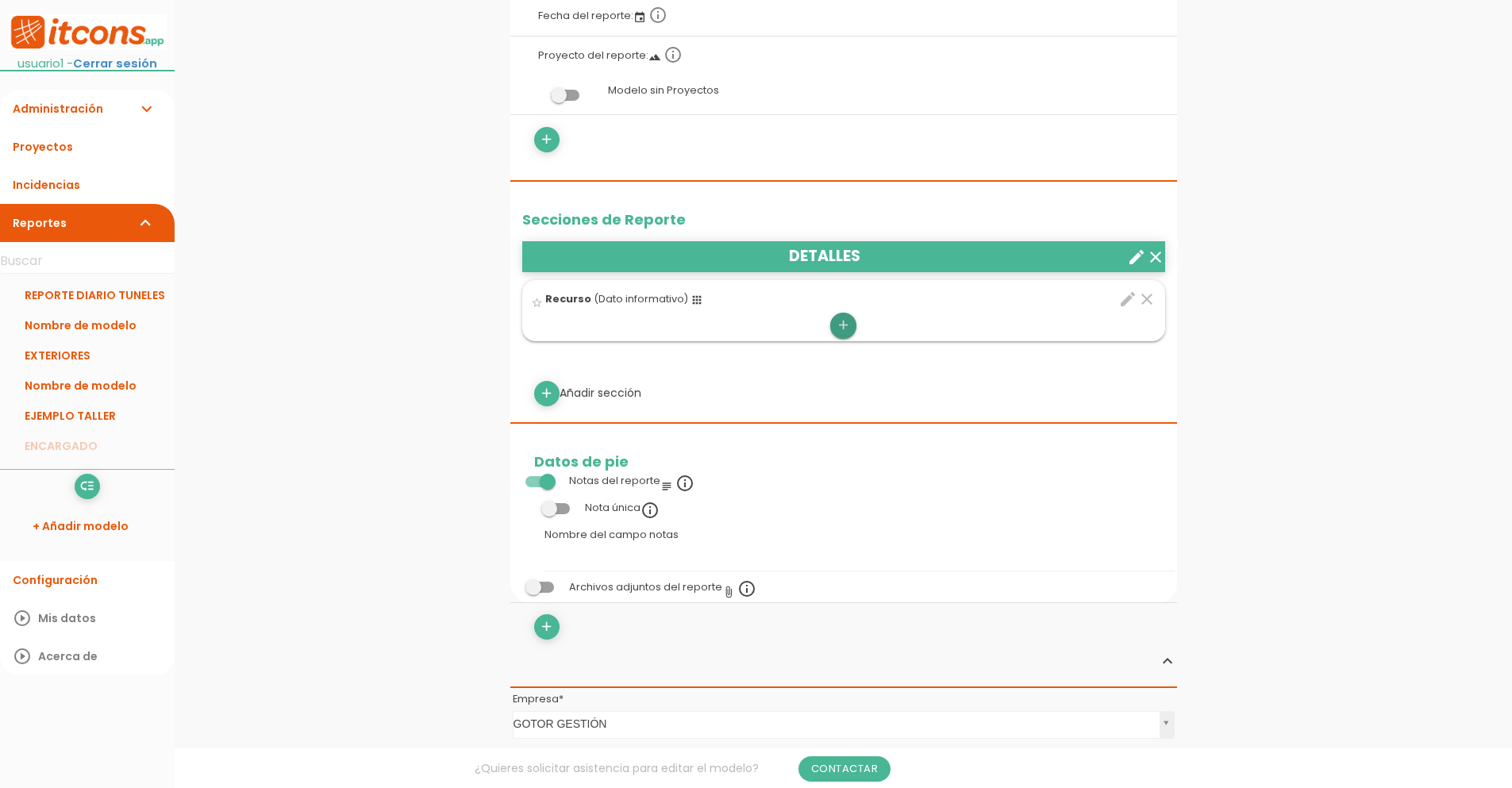
click at [839, 323] on icon "add" at bounding box center [843, 325] width 15 height 26
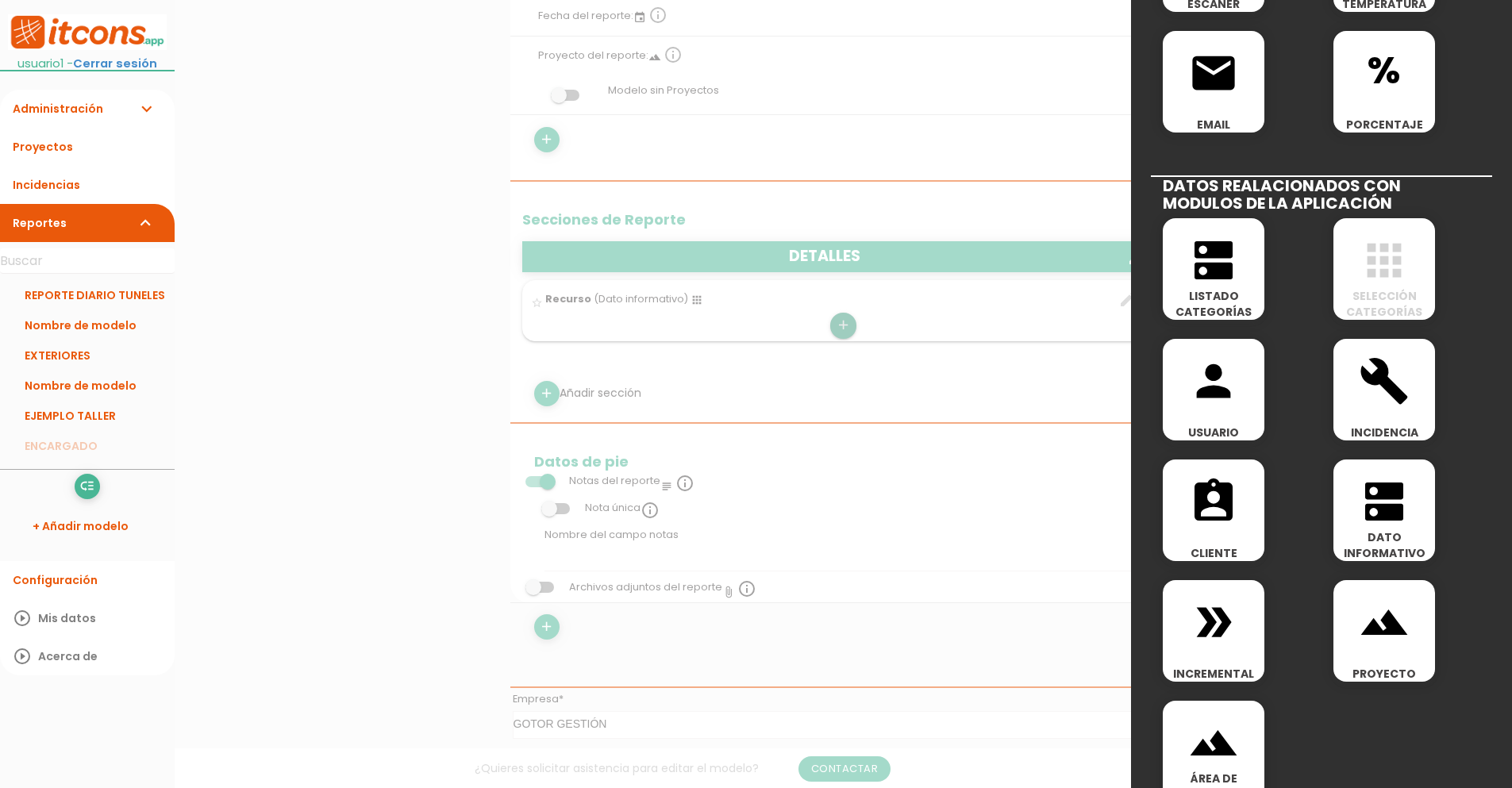
scroll to position [650, 0]
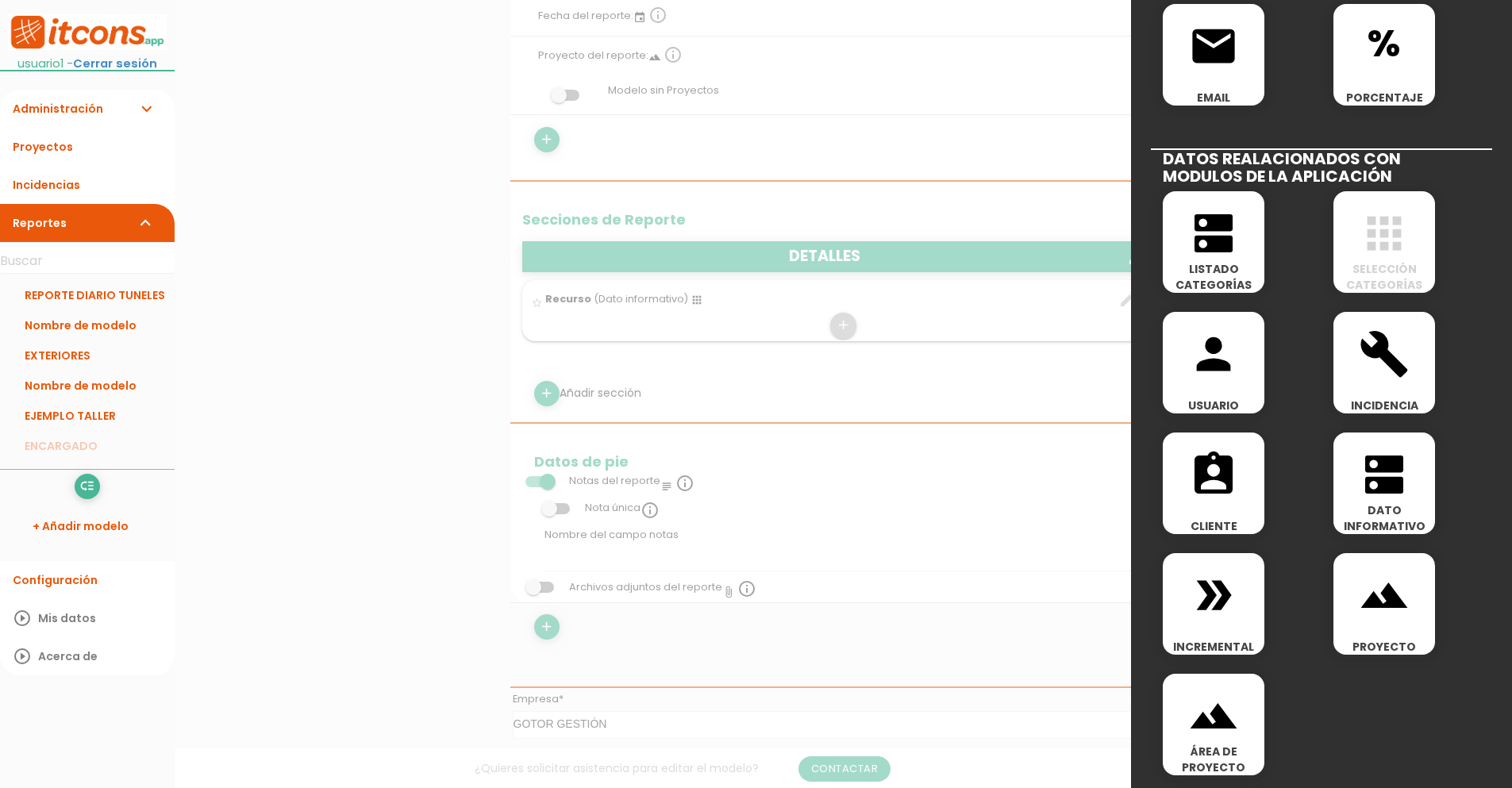
click at [1236, 611] on icon "double_arrow" at bounding box center [1213, 595] width 51 height 51
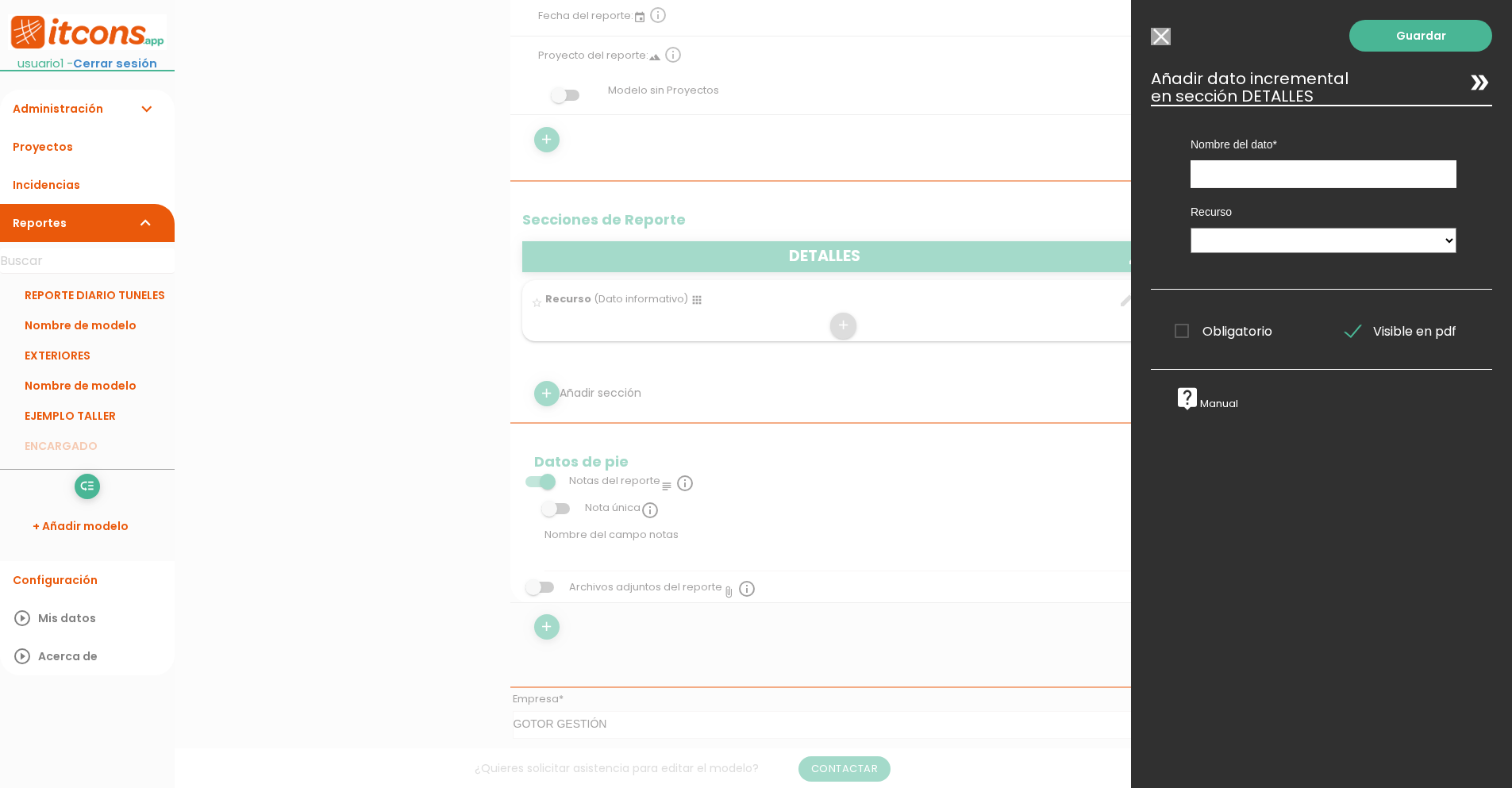
click at [1296, 226] on div "Recurso DETALLES" at bounding box center [1323, 227] width 290 height 77
select select "DETALLES"
click at [1190, 228] on select "DETALLES" at bounding box center [1323, 241] width 266 height 26
select select
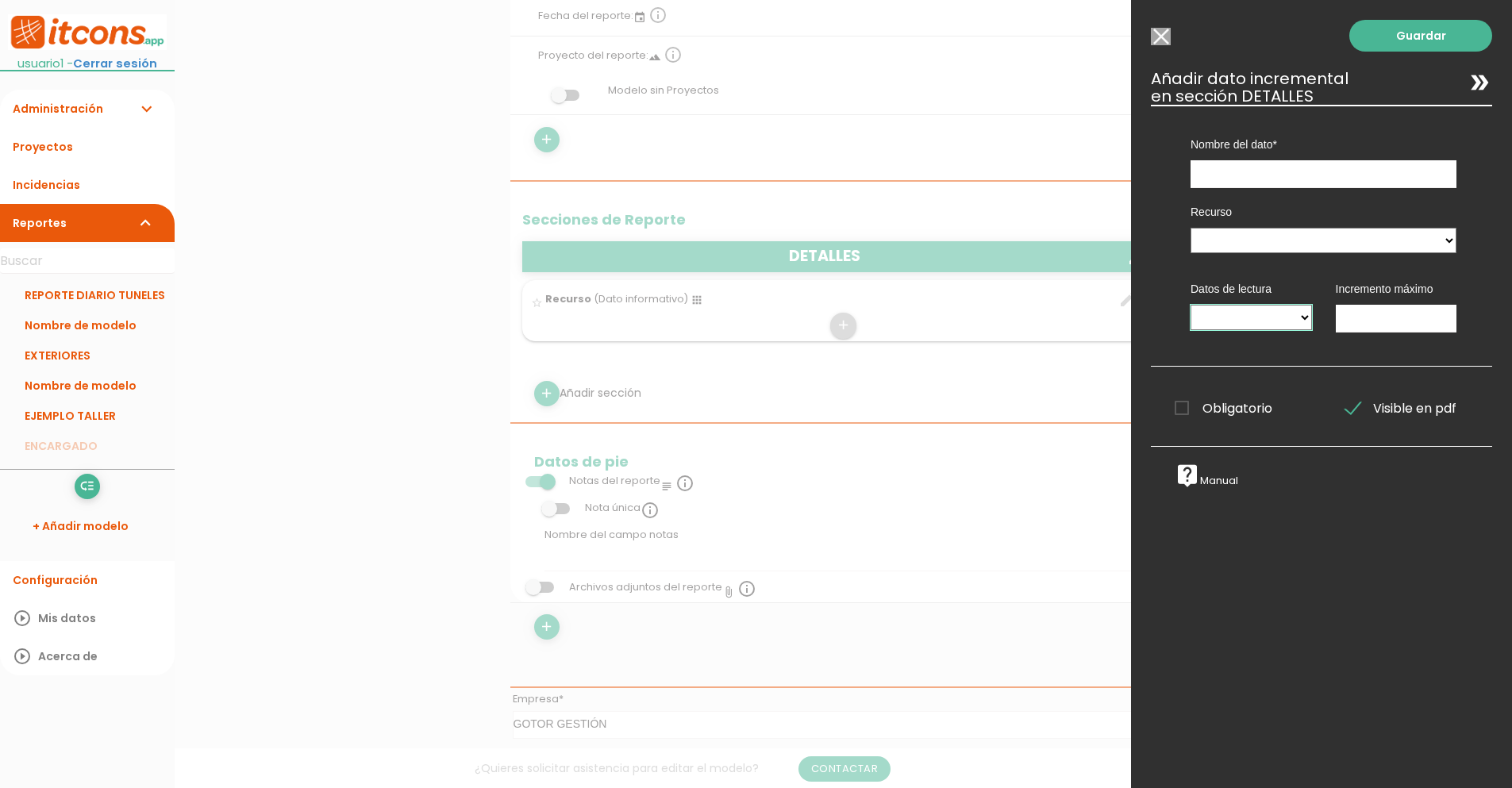
drag, startPoint x: 1273, startPoint y: 312, endPoint x: 1322, endPoint y: 316, distance: 49.2
click at [1322, 316] on div "Recurso DETALLES Datos de lectura Incremento máximo" at bounding box center [1323, 265] width 313 height 154
click at [1309, 312] on div "Datos de lectura" at bounding box center [1250, 303] width 145 height 77
drag, startPoint x: 1293, startPoint y: 318, endPoint x: 1311, endPoint y: 275, distance: 46.6
click at [1311, 275] on div "Datos de lectura" at bounding box center [1250, 303] width 145 height 77
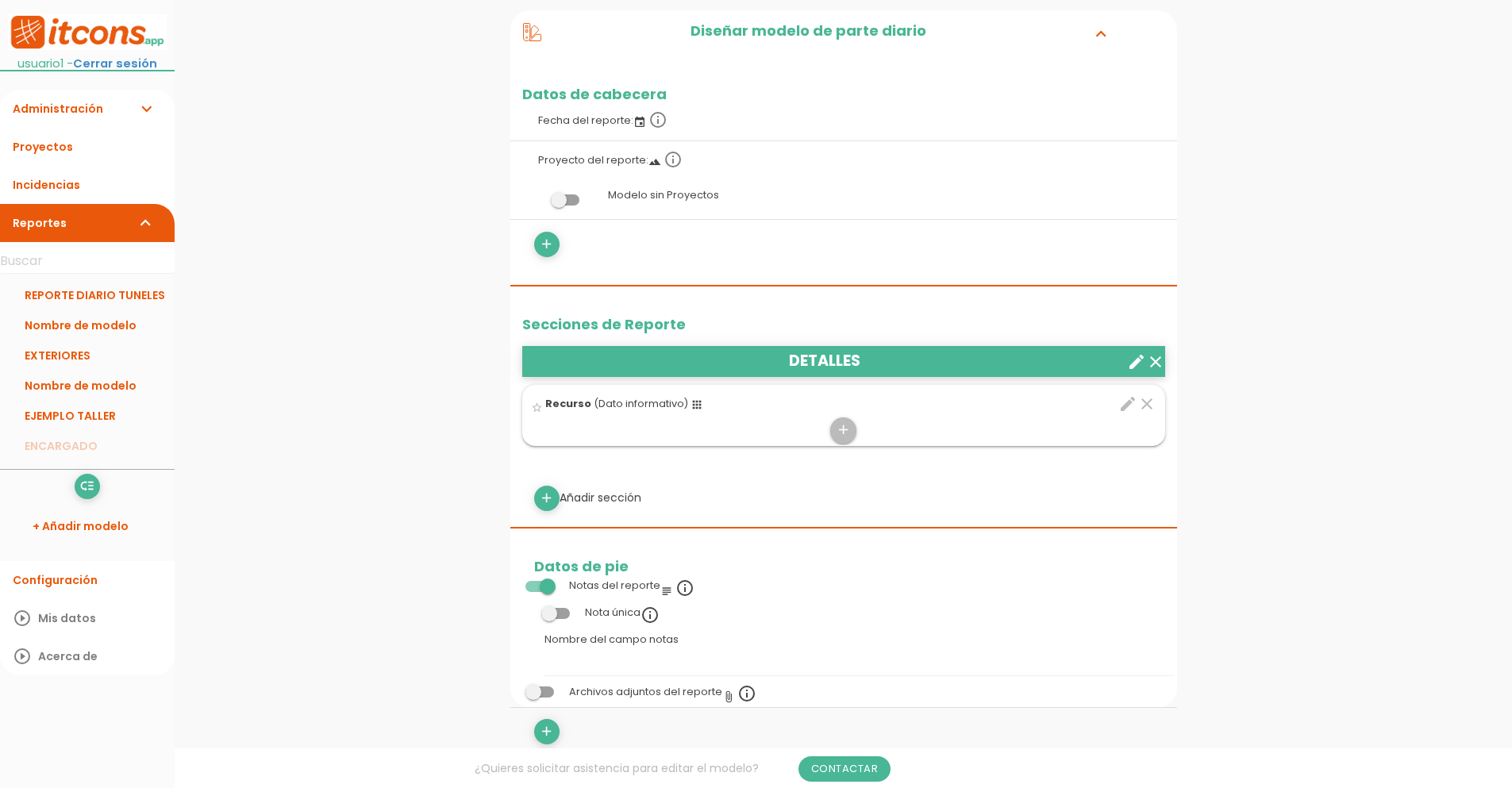
scroll to position [277, 0]
click at [849, 427] on icon "add" at bounding box center [843, 430] width 15 height 26
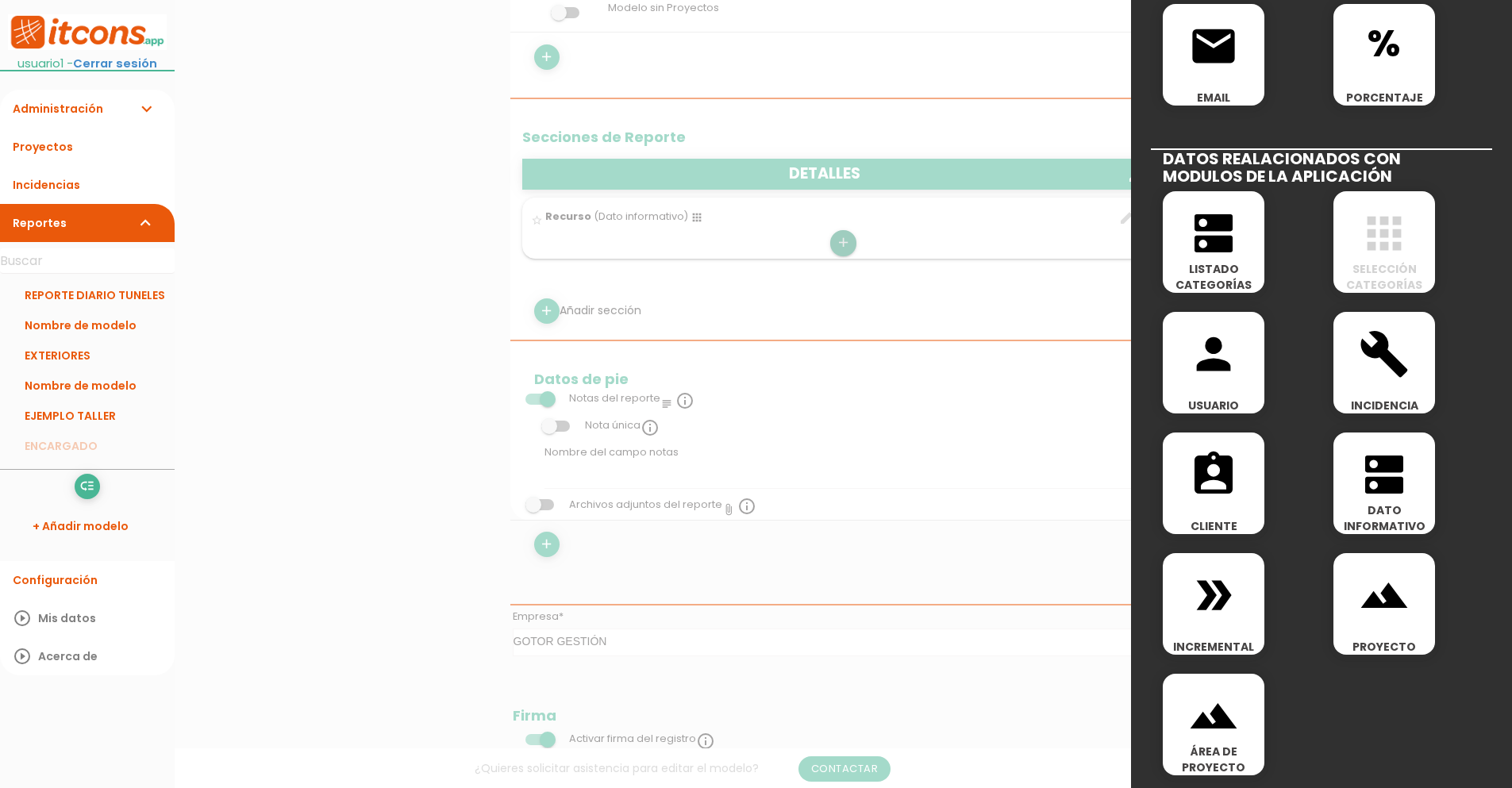
scroll to position [467, 0]
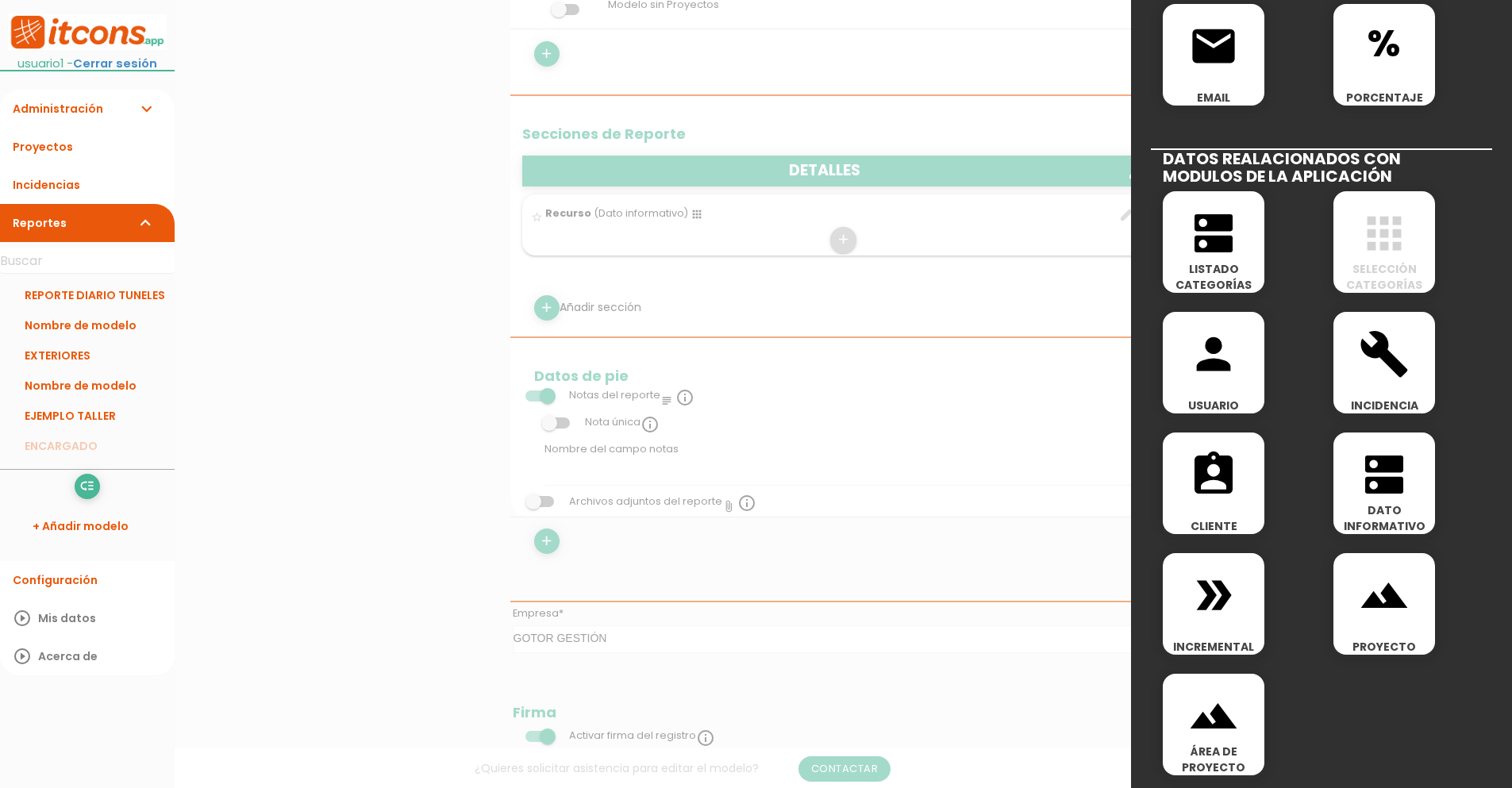
click at [1233, 598] on icon "double_arrow" at bounding box center [1213, 595] width 51 height 51
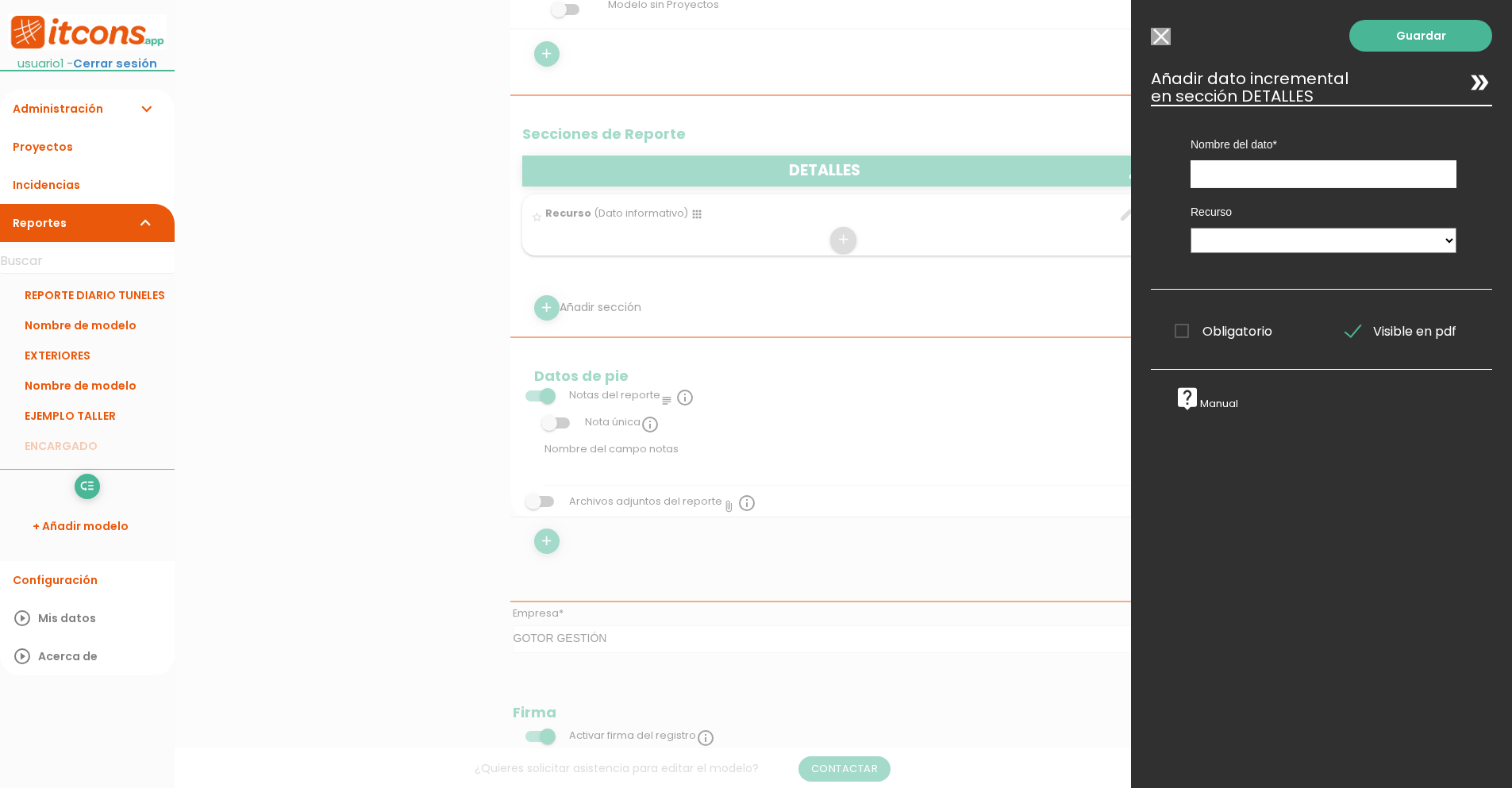
scroll to position [0, 0]
select select "DETALLES"
click at [1190, 228] on select "DETALLES" at bounding box center [1323, 241] width 266 height 26
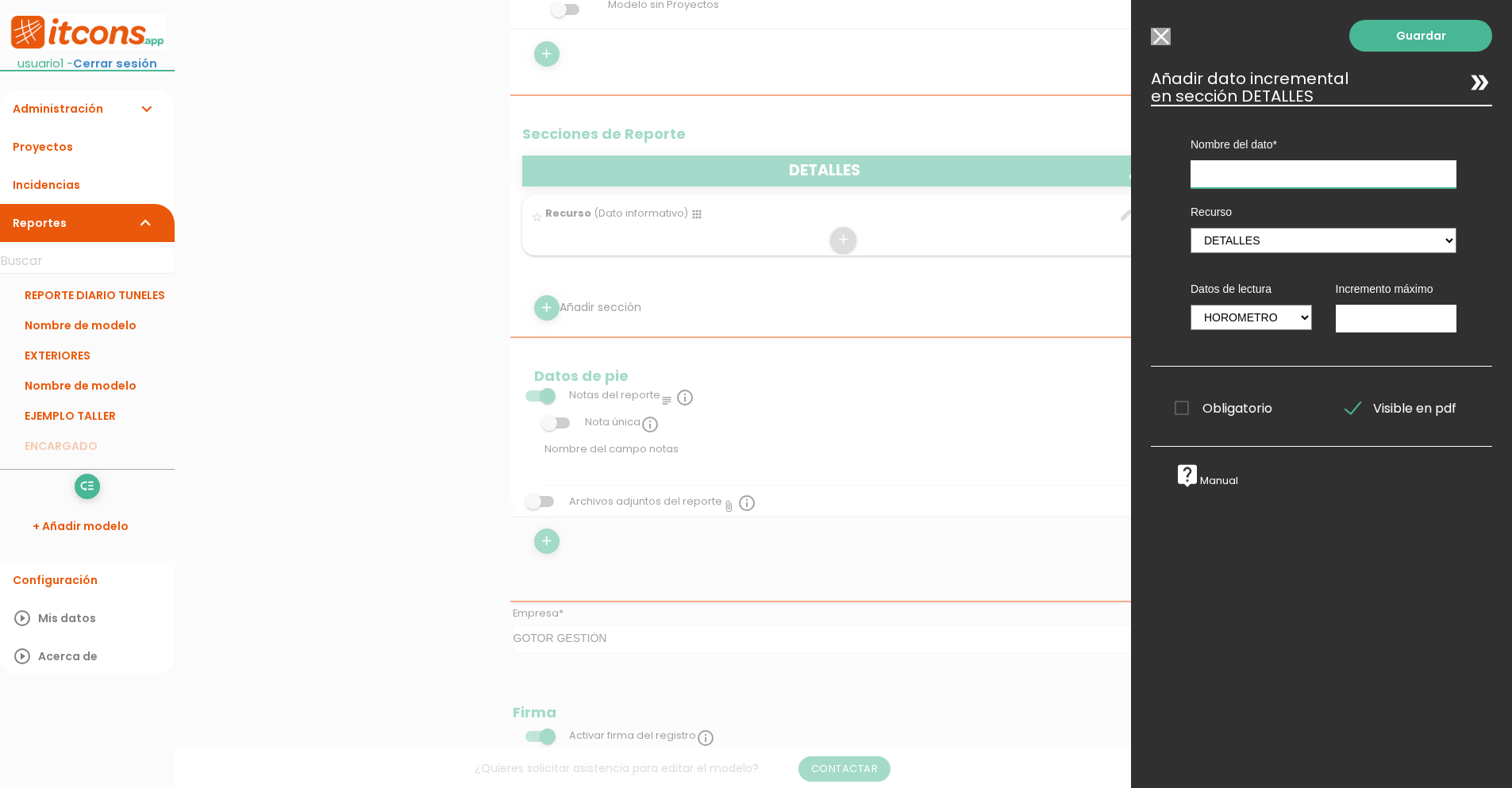
click at [1306, 178] on input "text" at bounding box center [1323, 174] width 266 height 28
type input "Horometro"
click at [1162, 34] on input "Modelo sin Incidencias" at bounding box center [1160, 37] width 20 height 18
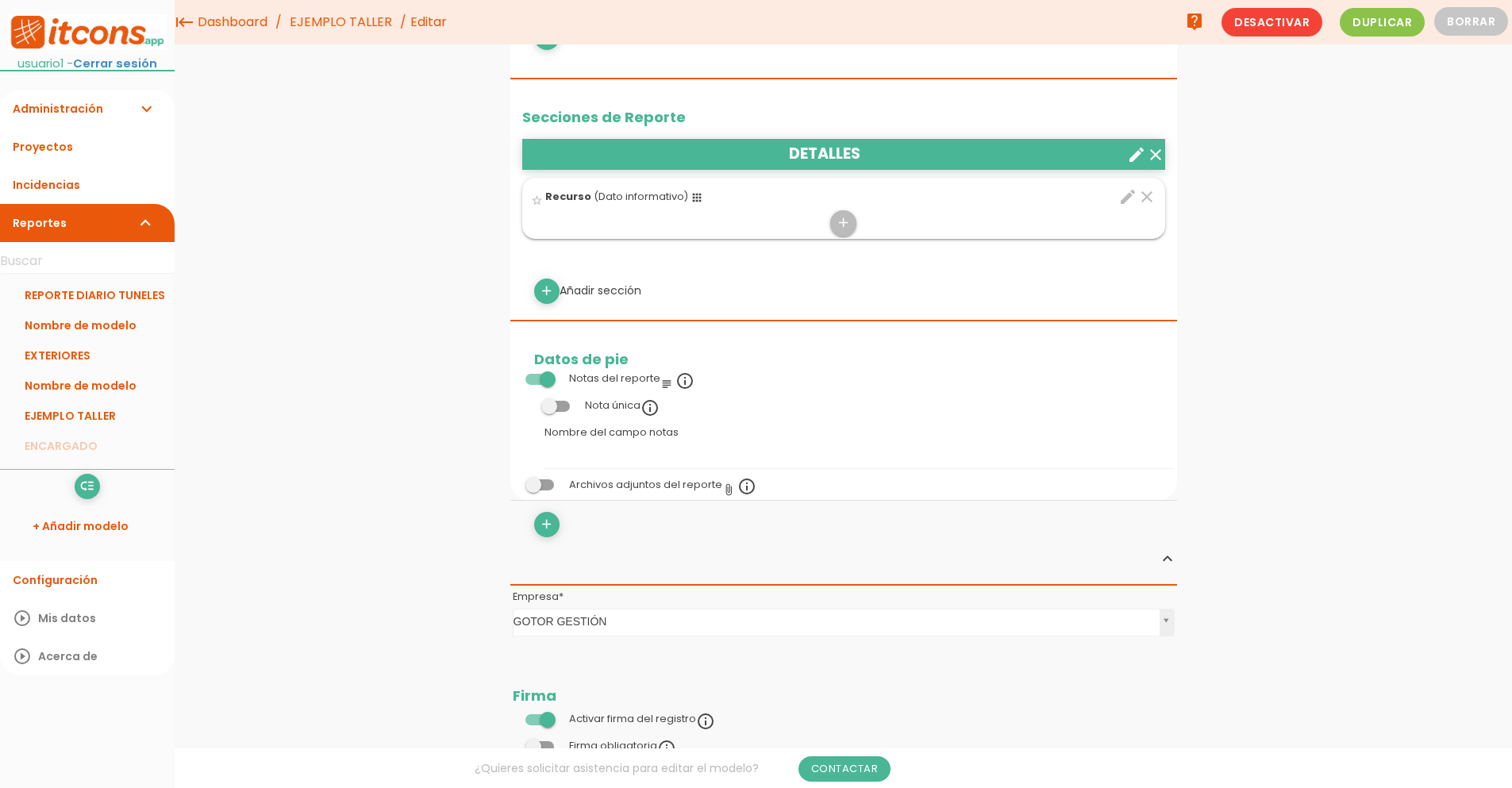
scroll to position [422, 0]
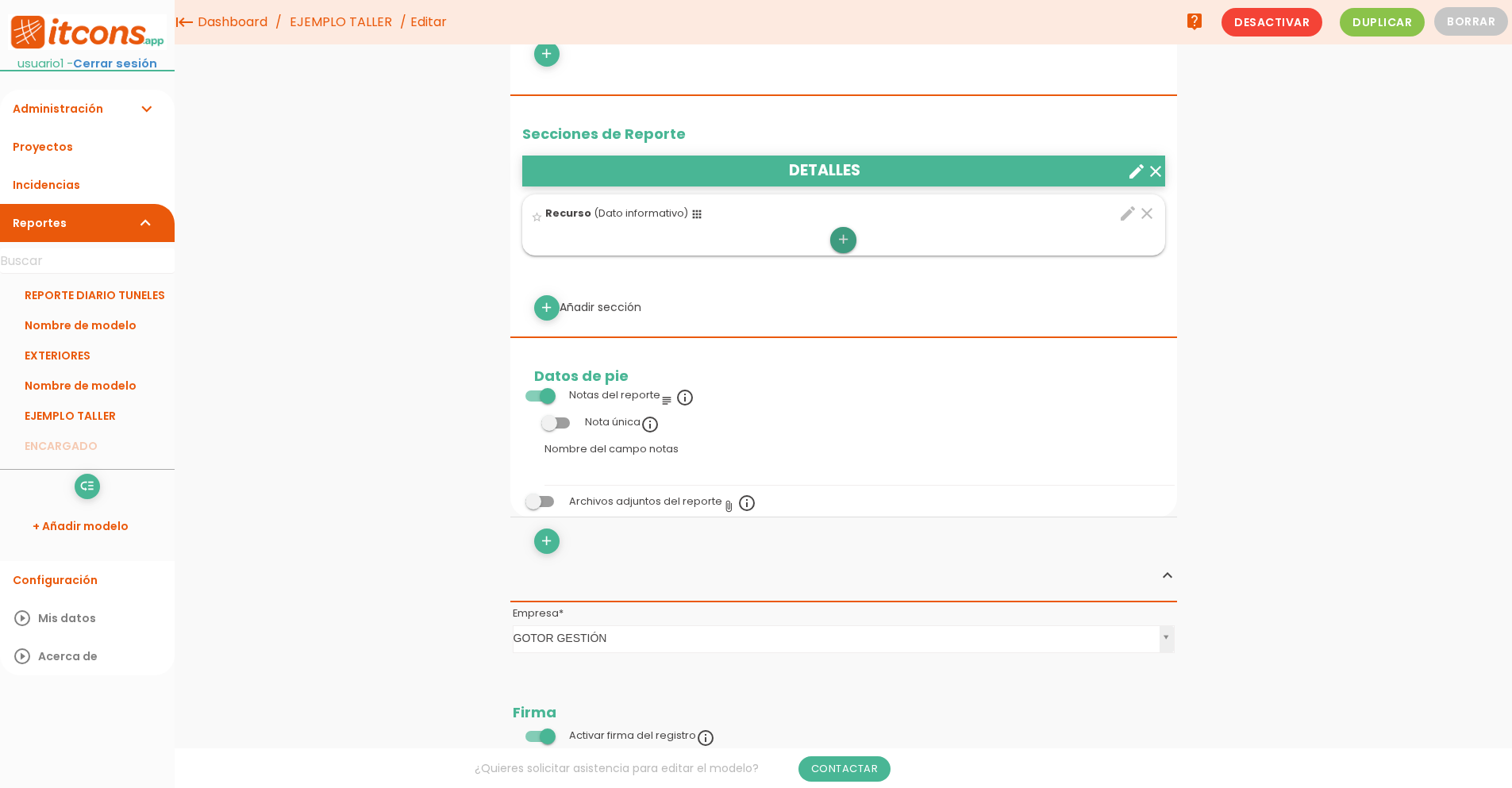
click at [843, 232] on icon "add" at bounding box center [843, 240] width 15 height 26
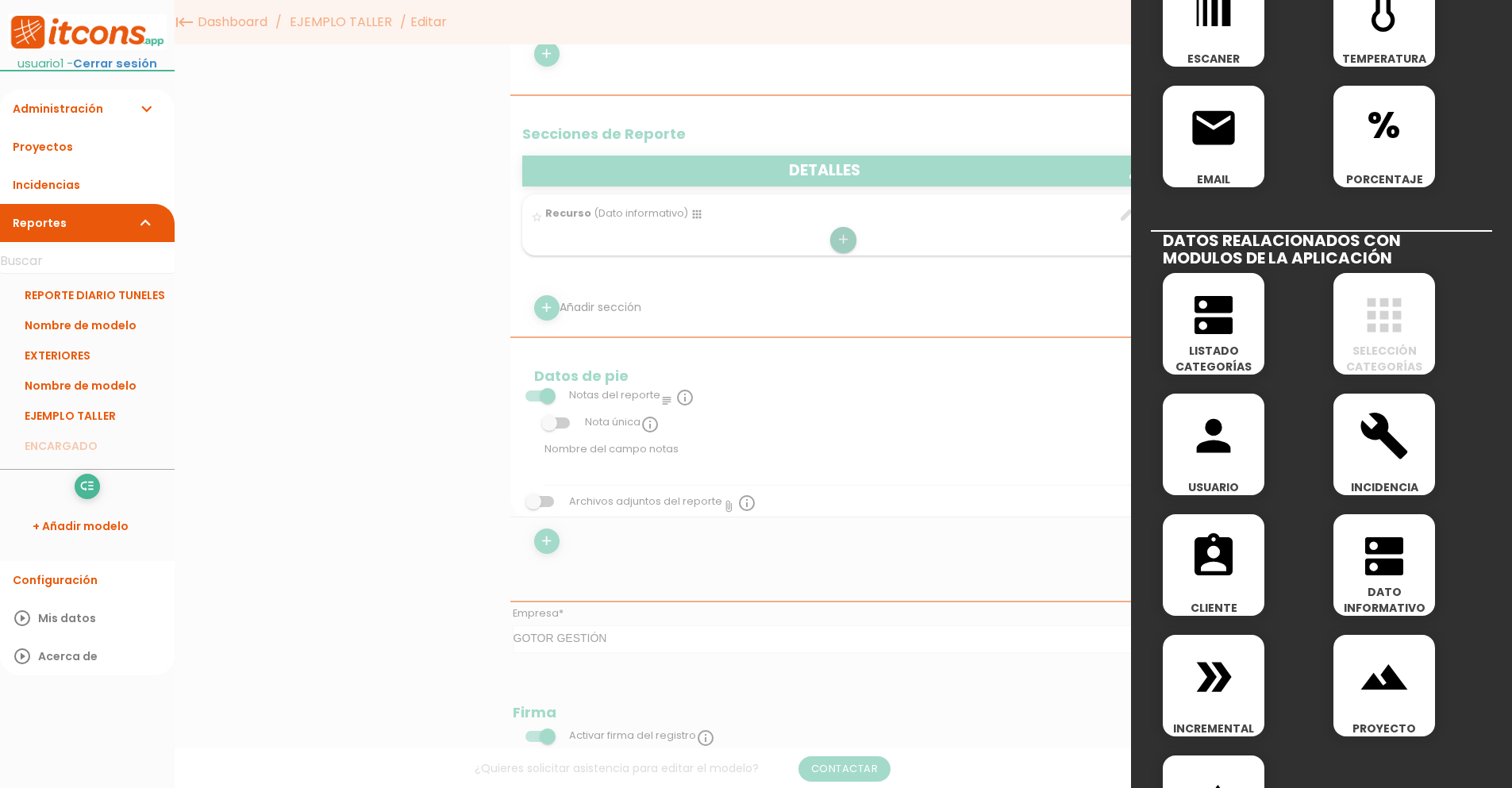
scroll to position [650, 0]
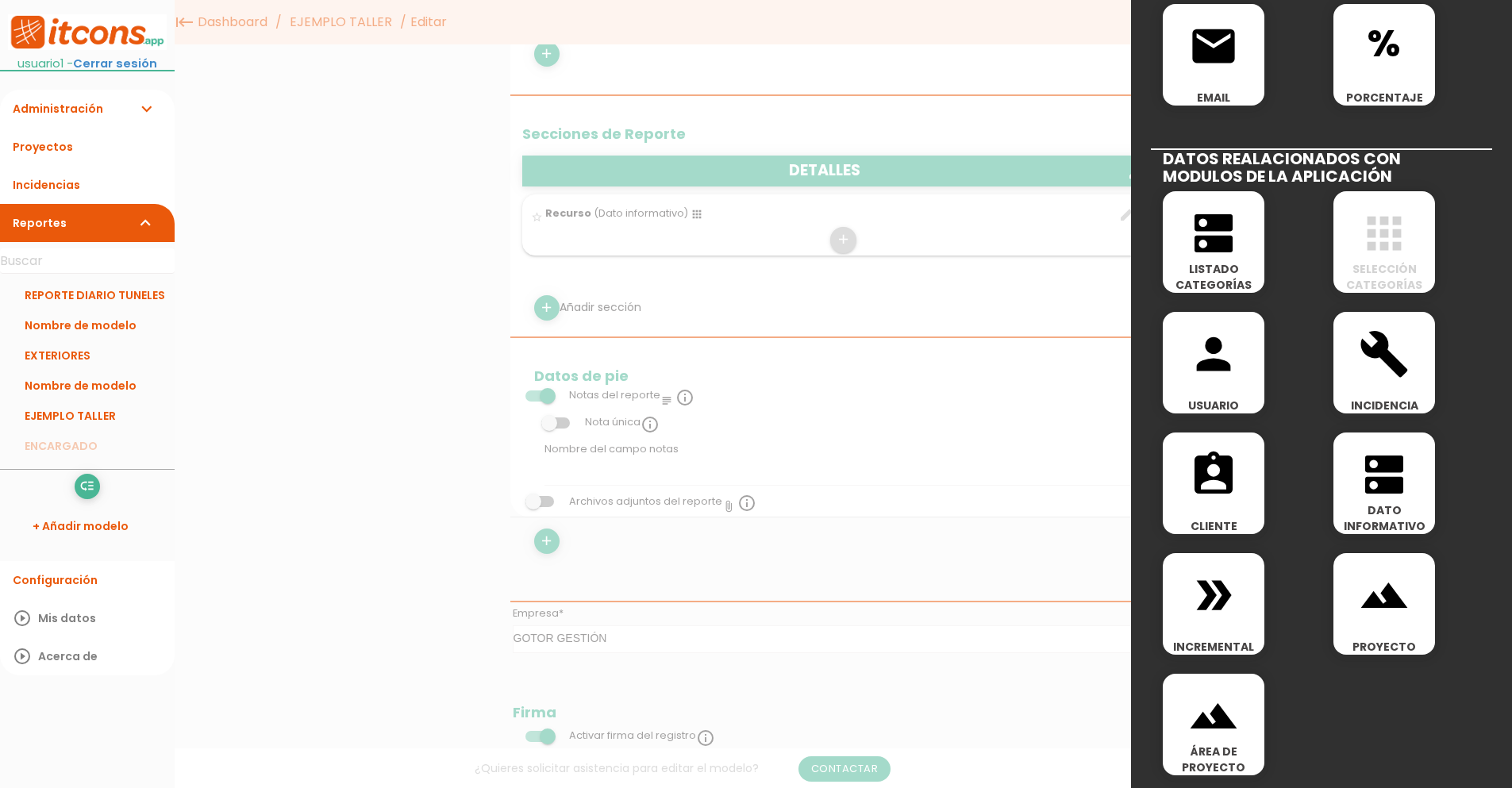
click at [1384, 480] on icon "dns" at bounding box center [1383, 474] width 51 height 51
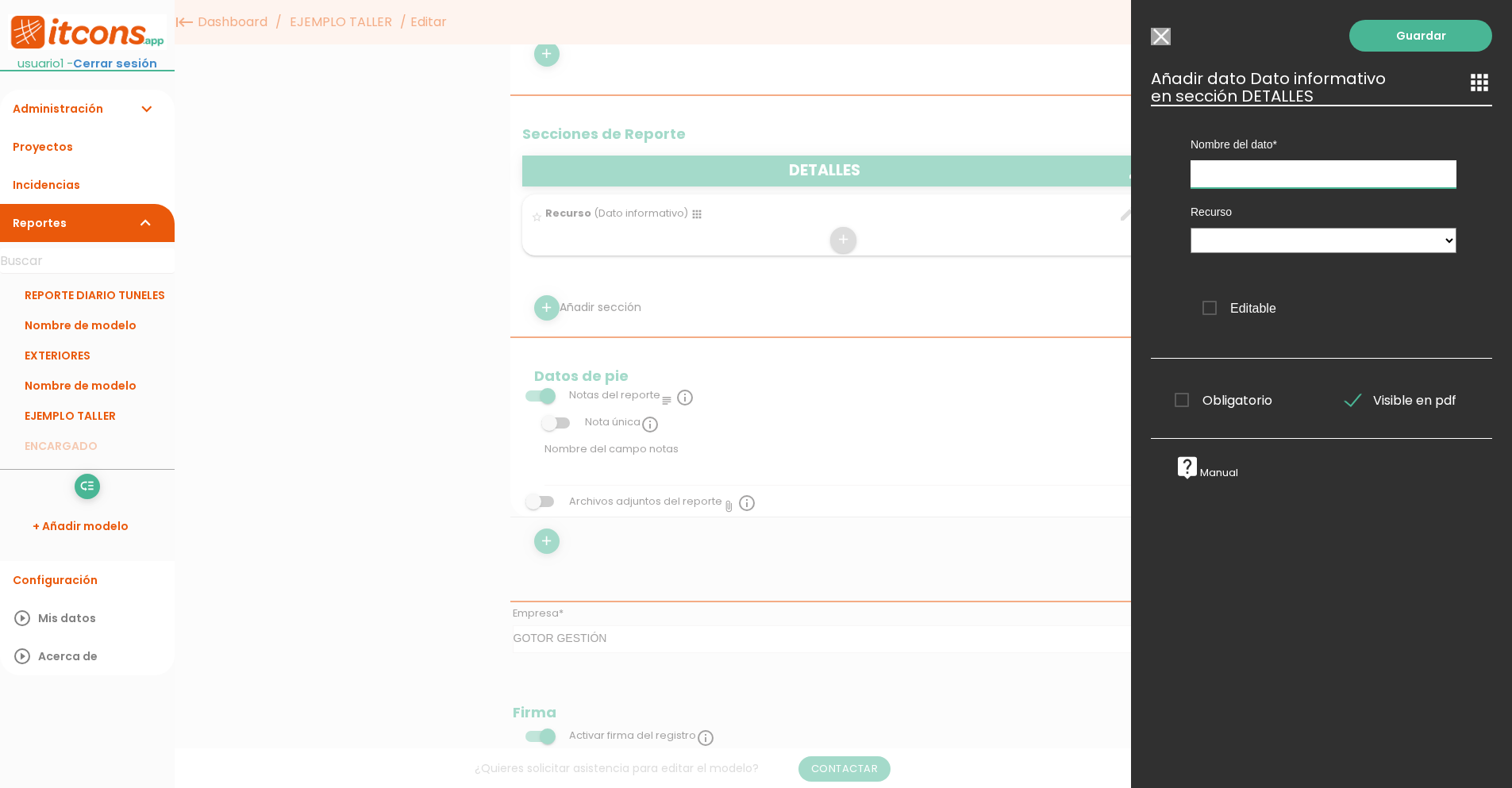
click at [1252, 181] on input "text" at bounding box center [1323, 174] width 266 height 28
type input "CODIGO"
select select "DETALLES"
click at [1190, 228] on select "DETALLES" at bounding box center [1323, 241] width 266 height 26
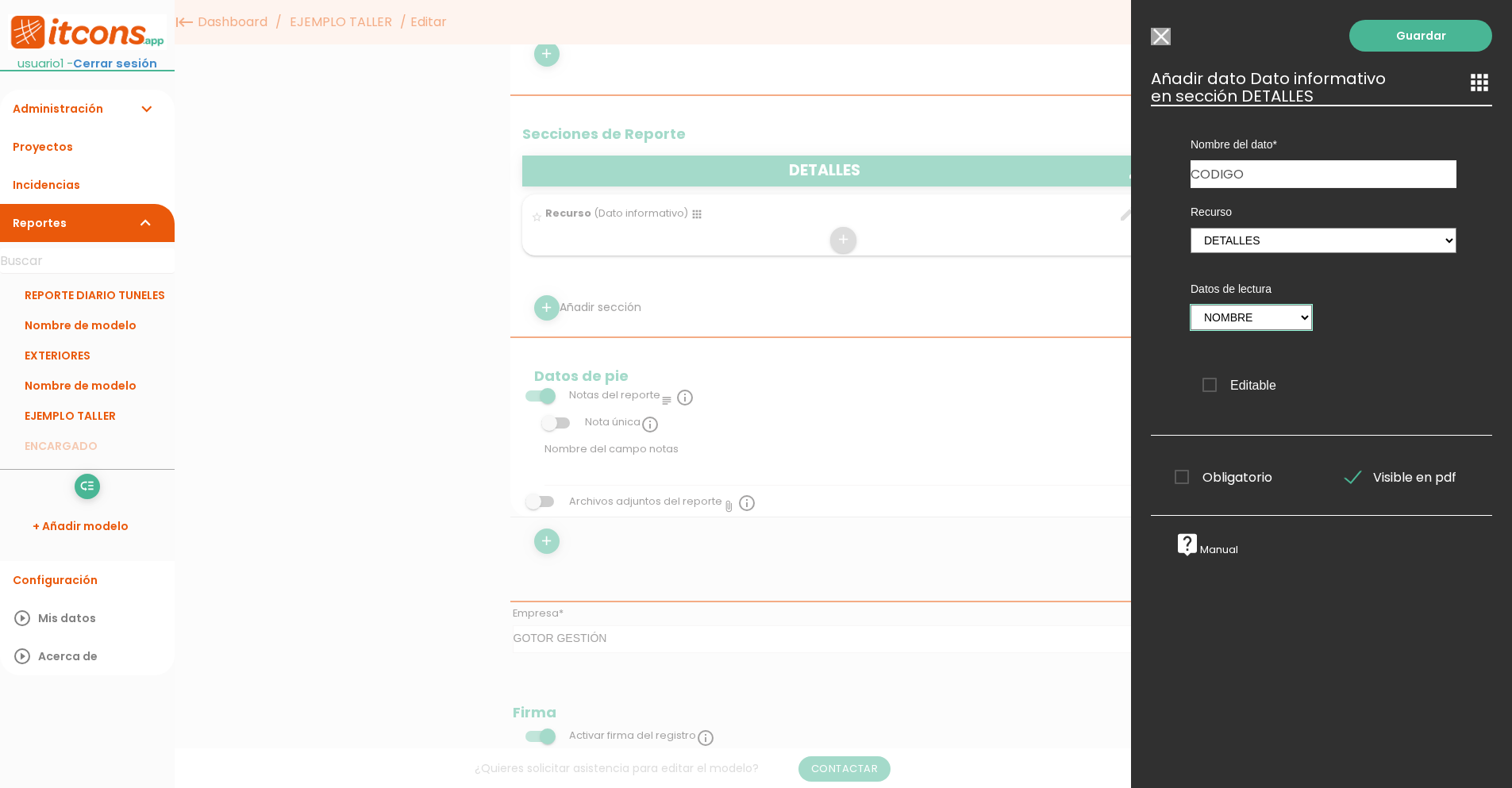
select select "40"
click at [1190, 304] on select "Nombre Código" at bounding box center [1250, 317] width 121 height 26
click at [1409, 38] on link "Guardar" at bounding box center [1420, 36] width 143 height 32
